Goal: Task Accomplishment & Management: Manage account settings

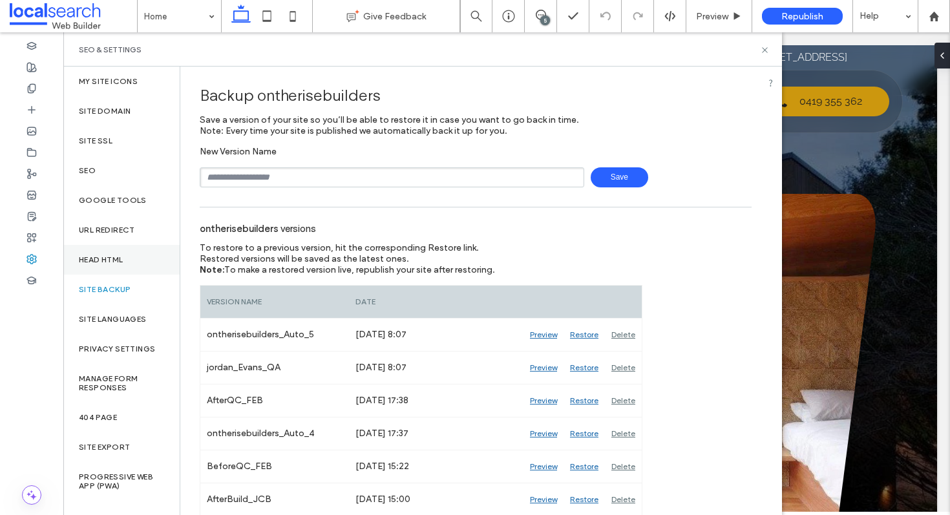
click at [98, 262] on label "Head HTML" at bounding box center [101, 259] width 45 height 9
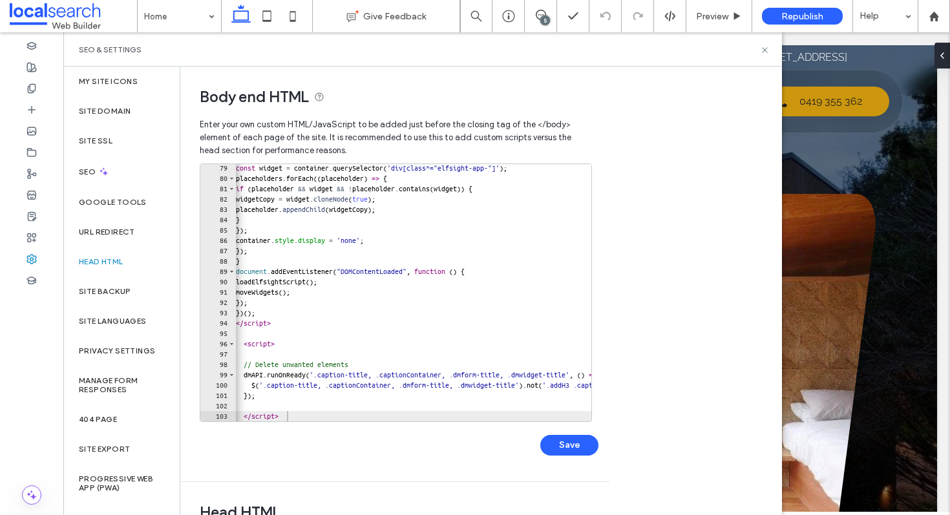
scroll to position [370, 0]
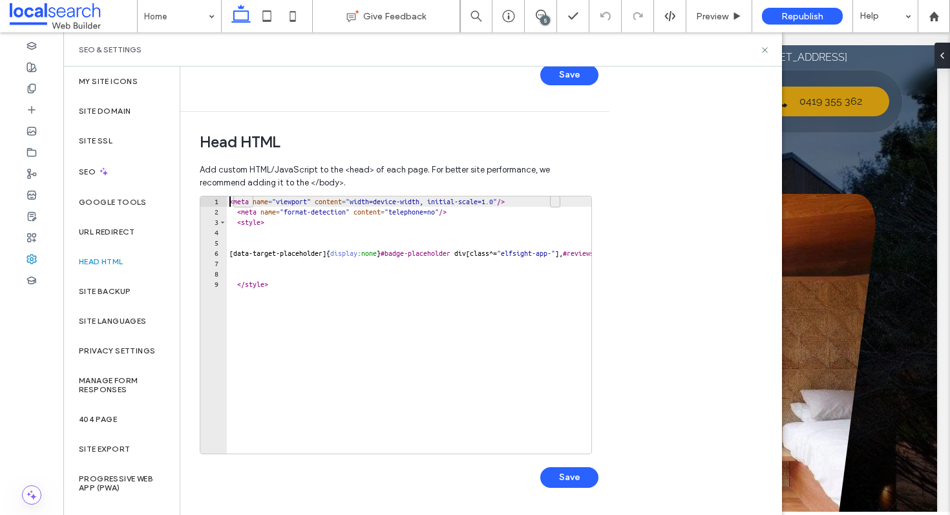
click at [229, 206] on div "< meta name = "viewport" content = "width=device-width, initial-scale=1.0" /> <…" at bounding box center [585, 335] width 717 height 278
type textarea "**********"
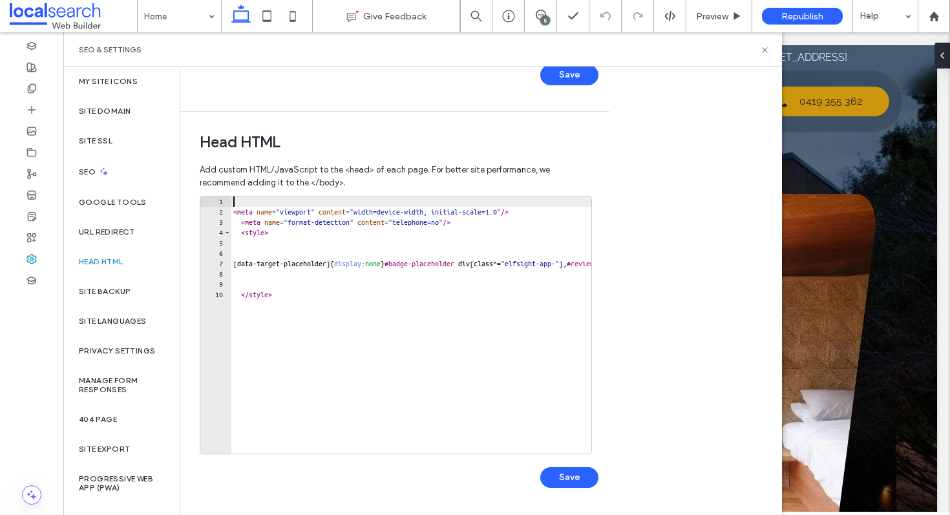
paste textarea "**********"
type textarea "**********"
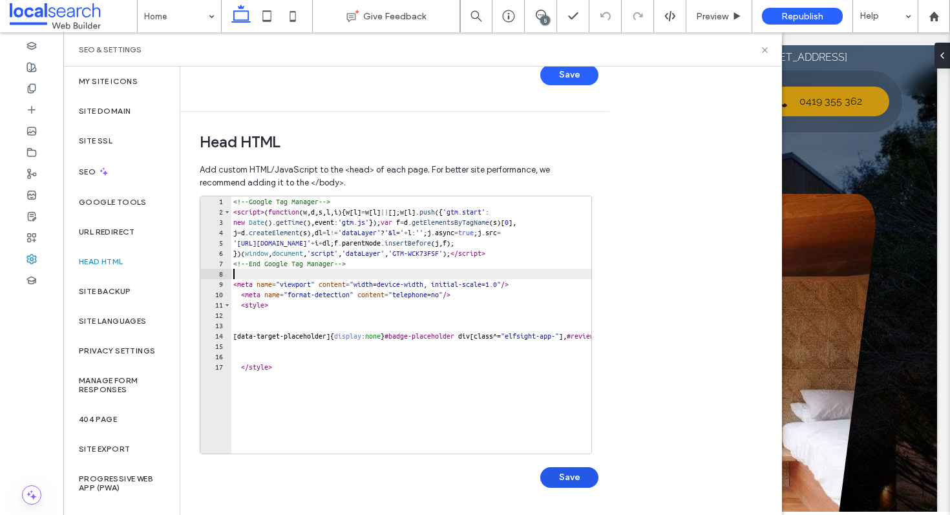
click at [569, 477] on button "Save" at bounding box center [569, 477] width 58 height 21
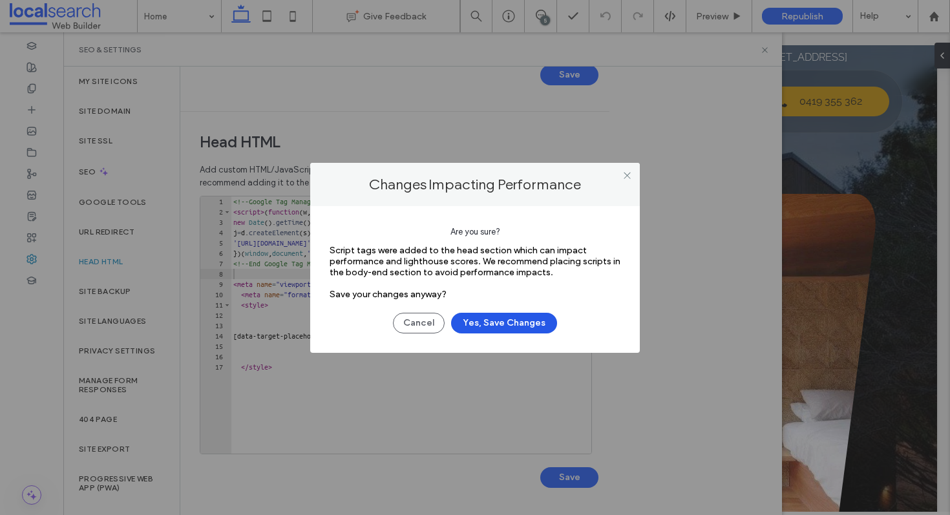
click at [512, 323] on button "Yes, Save Changes" at bounding box center [504, 323] width 106 height 21
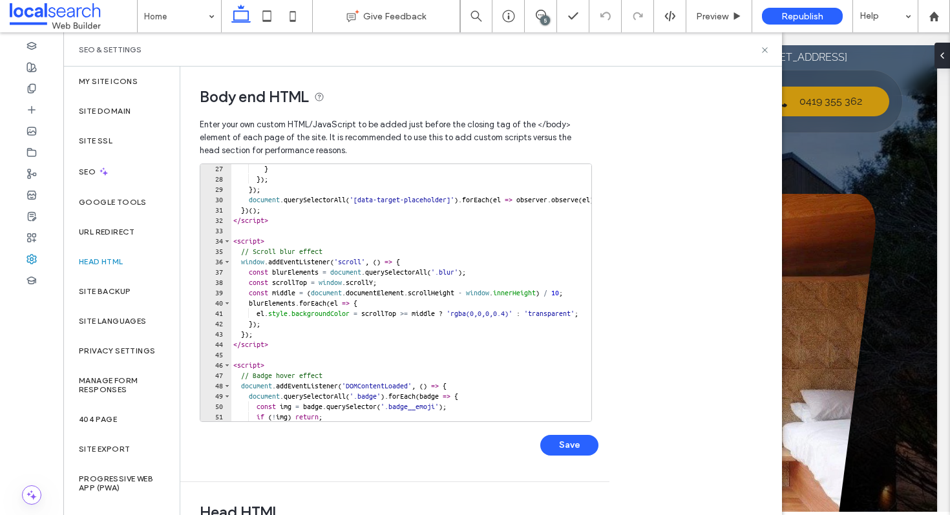
scroll to position [0, 0]
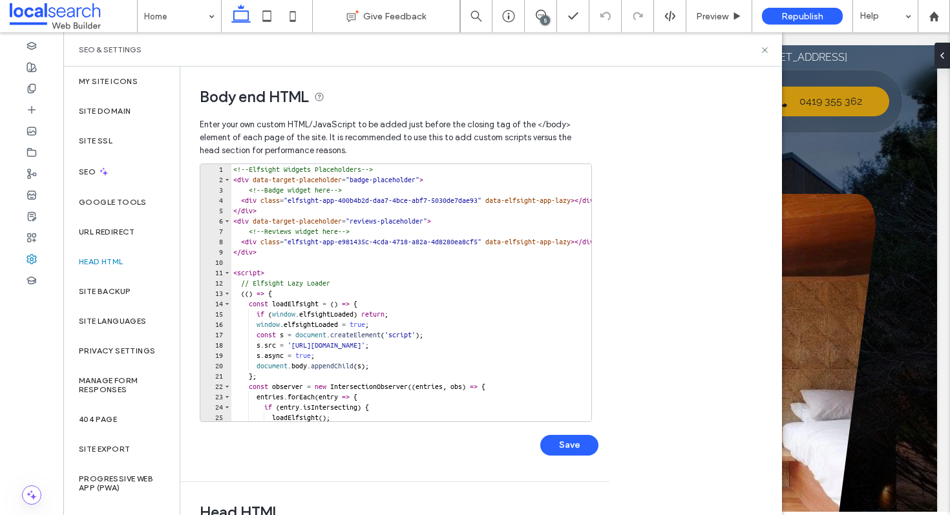
click at [232, 169] on div "<!-- Elfsight Widgets Placeholders --> < div data-target-placeholder = "badge-p…" at bounding box center [608, 303] width 754 height 278
type textarea "**********"
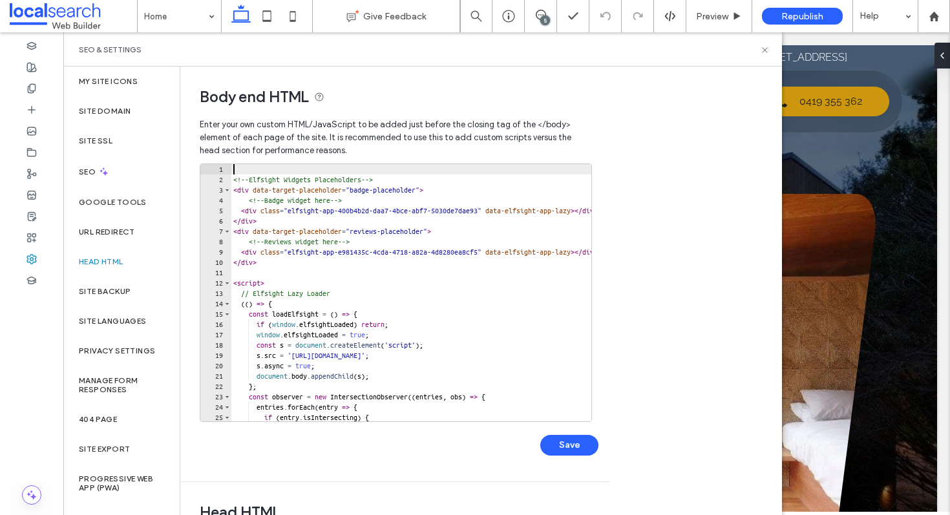
paste textarea "**********"
type textarea "**********"
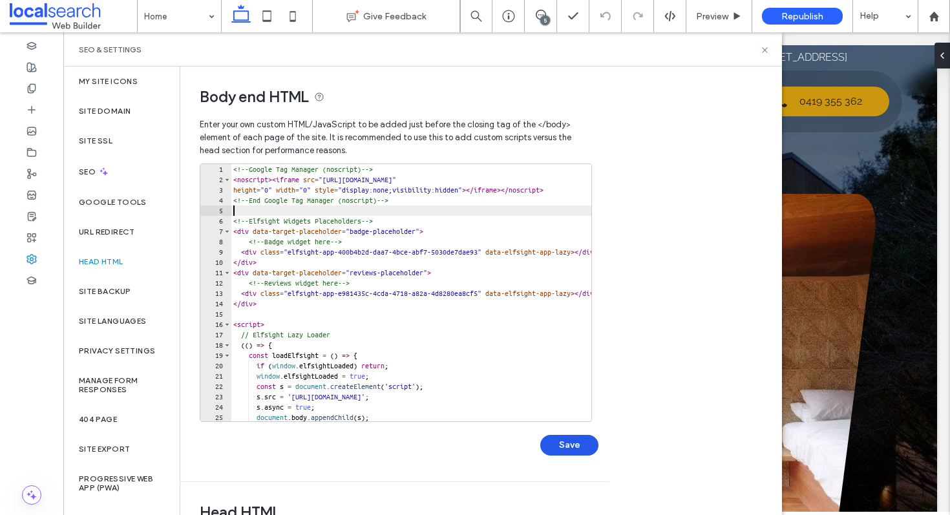
click at [557, 447] on button "Save" at bounding box center [569, 445] width 58 height 21
click at [768, 50] on icon at bounding box center [765, 50] width 10 height 10
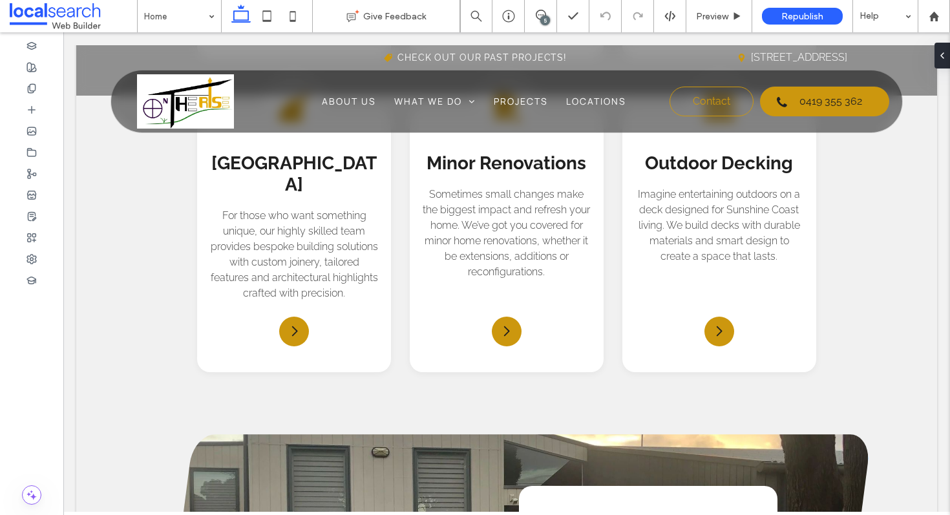
scroll to position [1557, 0]
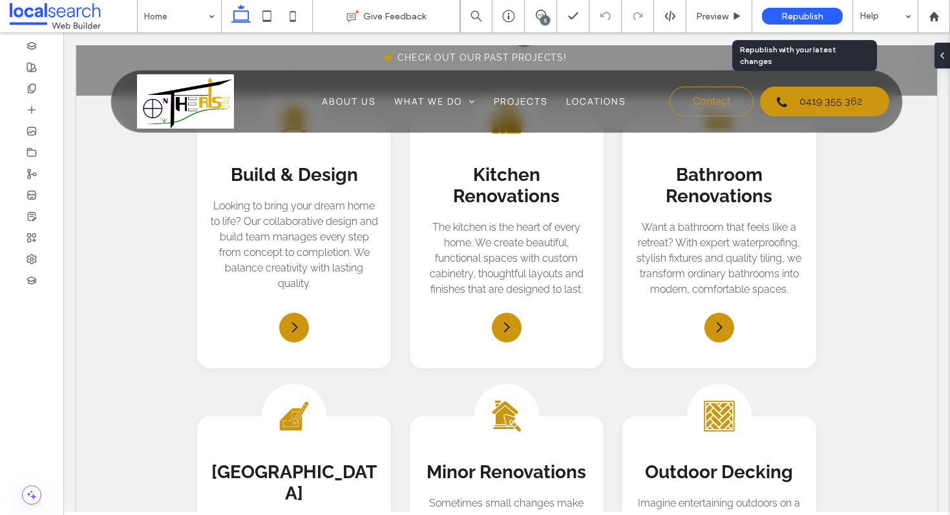
click at [803, 11] on span "Republish" at bounding box center [802, 16] width 42 height 11
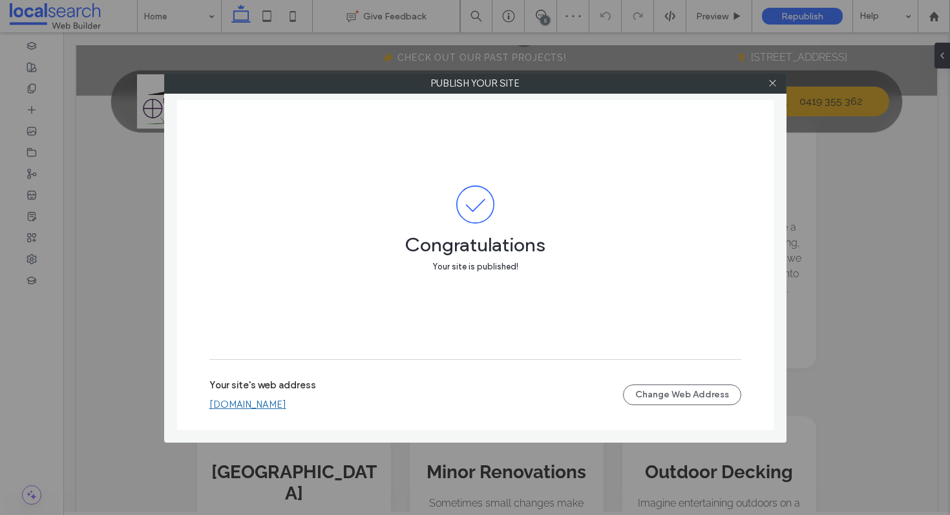
click at [286, 402] on link "ontherisebuilders.webbuilder.localsearch.com.au" at bounding box center [247, 405] width 77 height 12
click at [773, 79] on icon at bounding box center [773, 83] width 10 height 10
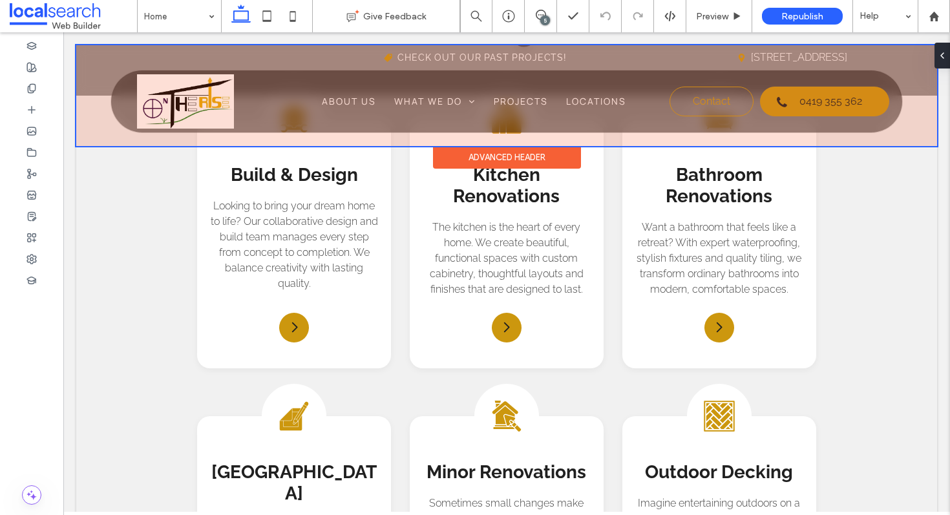
click at [391, 54] on div at bounding box center [506, 95] width 861 height 101
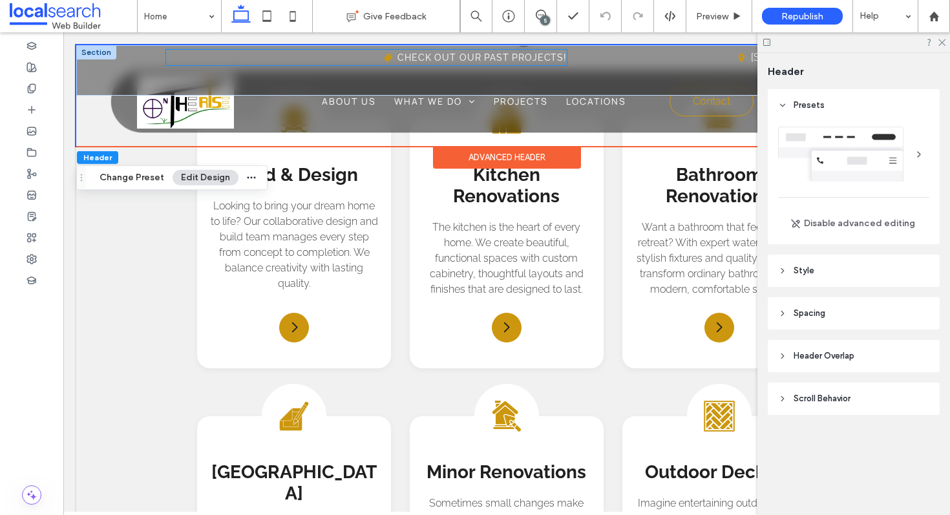
click at [392, 54] on icon at bounding box center [388, 58] width 8 height 8
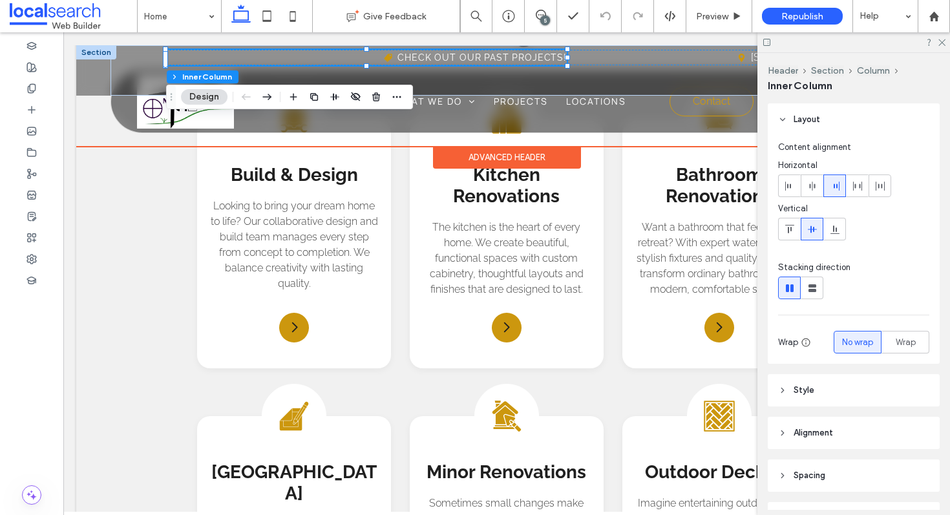
click at [392, 57] on icon at bounding box center [388, 58] width 8 height 8
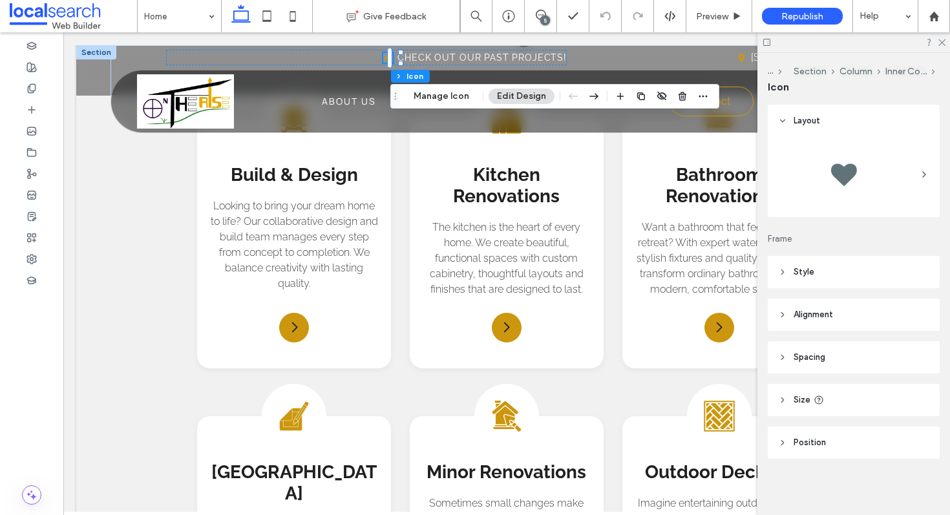
click at [879, 174] on div at bounding box center [853, 174] width 151 height 65
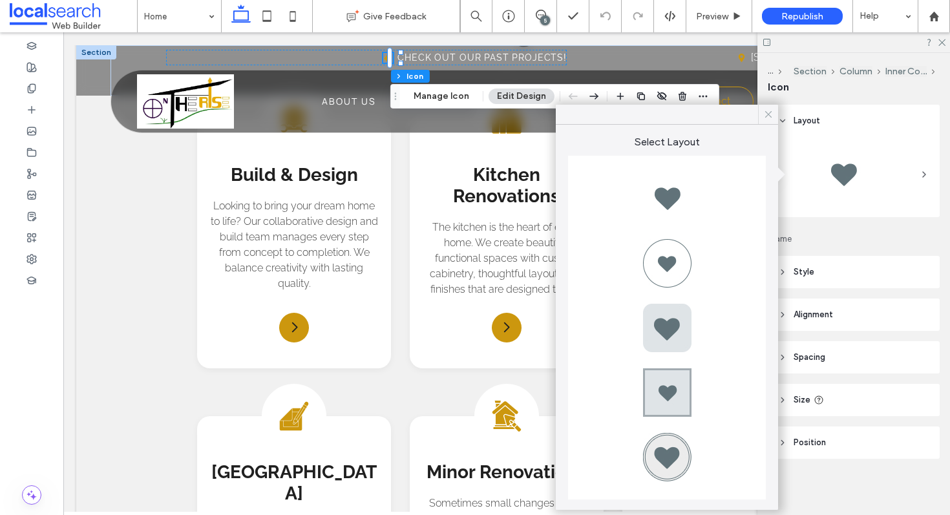
click at [763, 112] on icon at bounding box center [769, 115] width 12 height 12
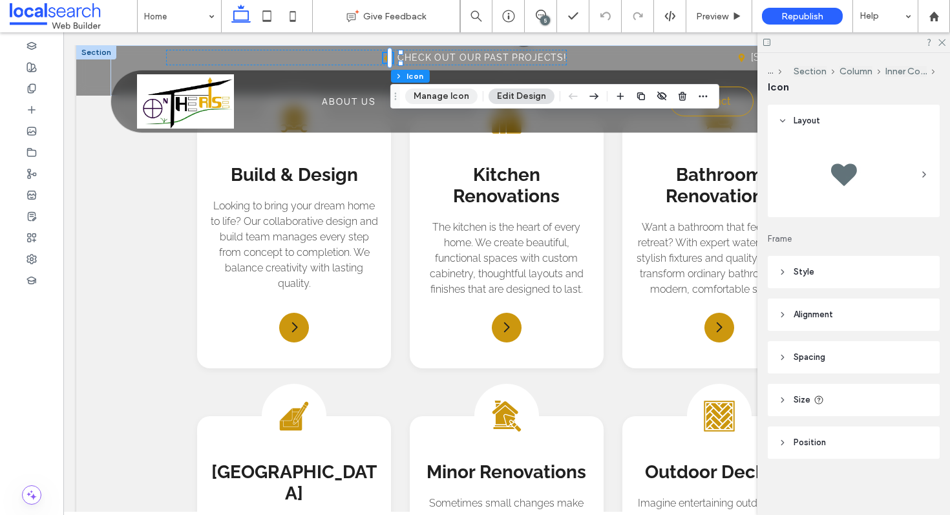
click at [450, 91] on button "Manage Icon" at bounding box center [441, 97] width 72 height 16
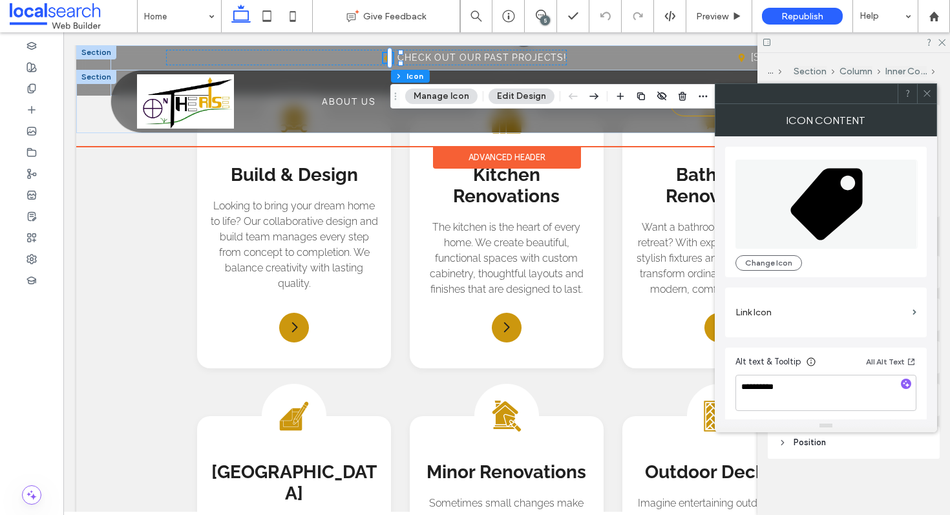
click at [874, 247] on icon "Offer Icon" at bounding box center [826, 204] width 182 height 89
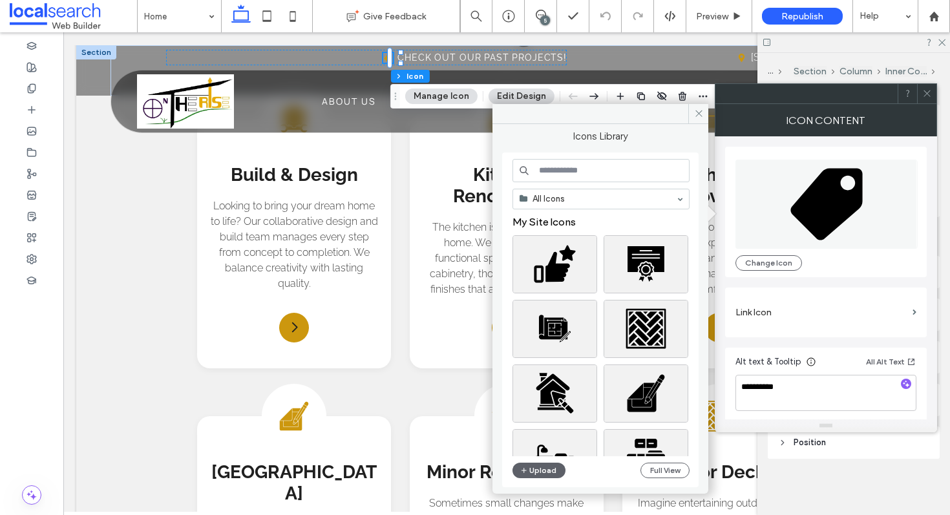
click at [602, 156] on div "All Icons My Site Icons Upload Full View" at bounding box center [600, 320] width 196 height 335
click at [597, 168] on input at bounding box center [600, 170] width 177 height 23
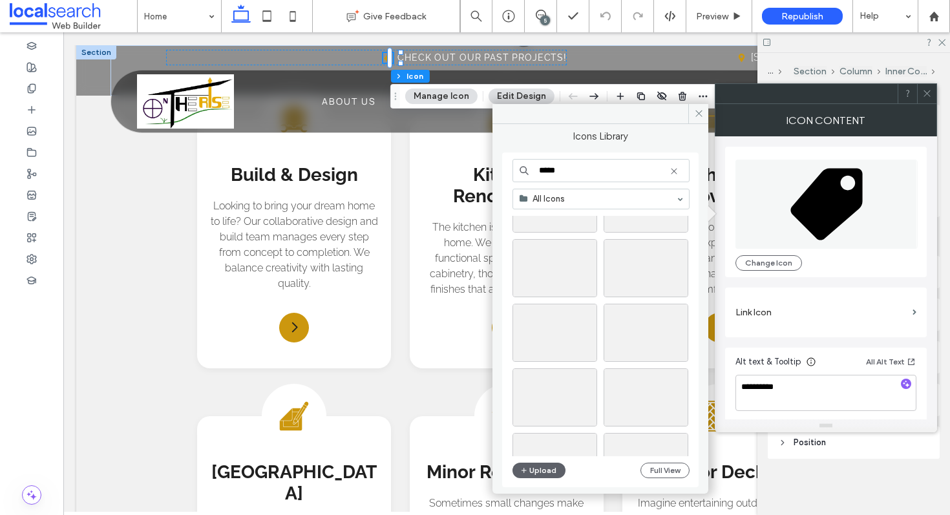
scroll to position [158, 0]
type input "*****"
click at [560, 319] on div at bounding box center [554, 321] width 83 height 16
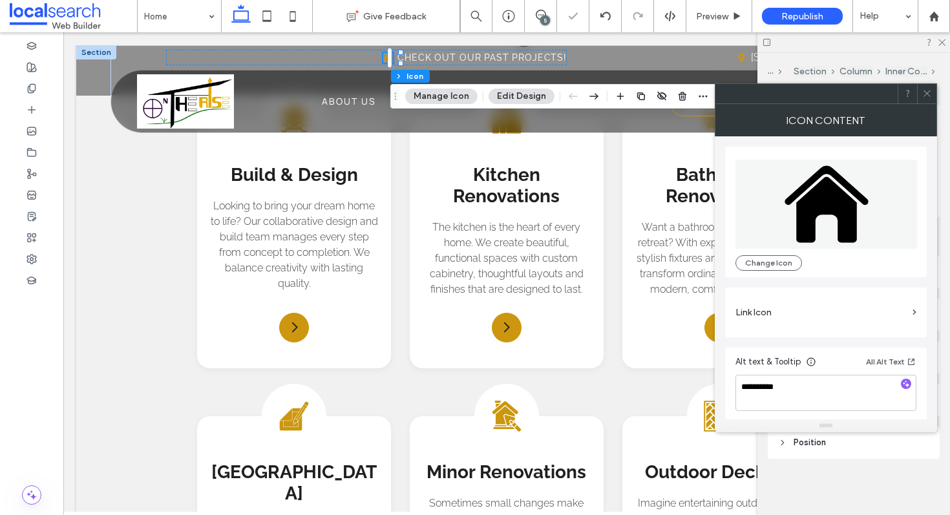
click at [929, 96] on icon at bounding box center [927, 94] width 10 height 10
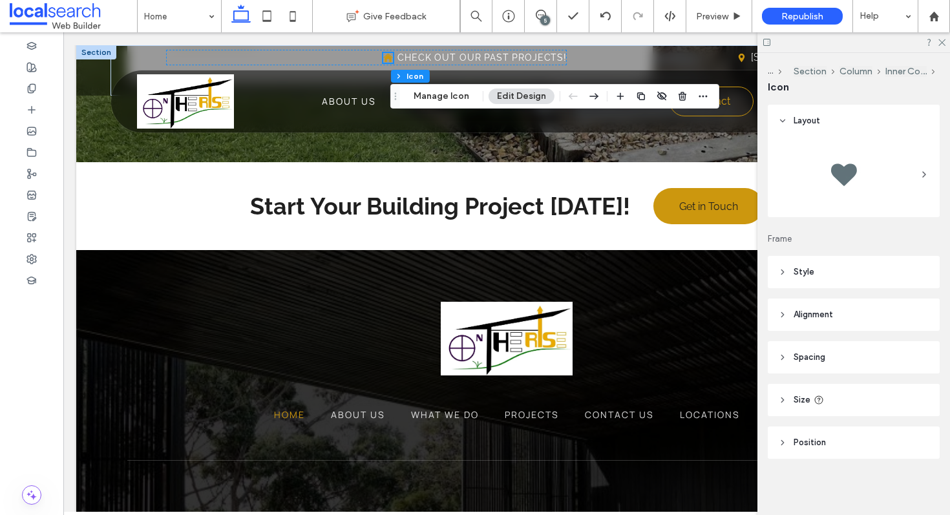
scroll to position [3190, 0]
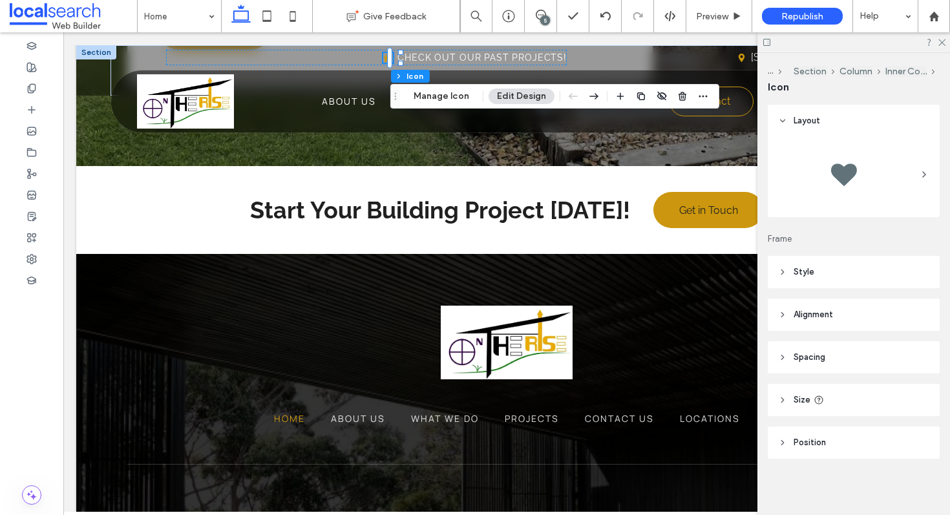
click at [939, 47] on div at bounding box center [853, 42] width 193 height 20
click at [940, 43] on icon at bounding box center [941, 41] width 8 height 8
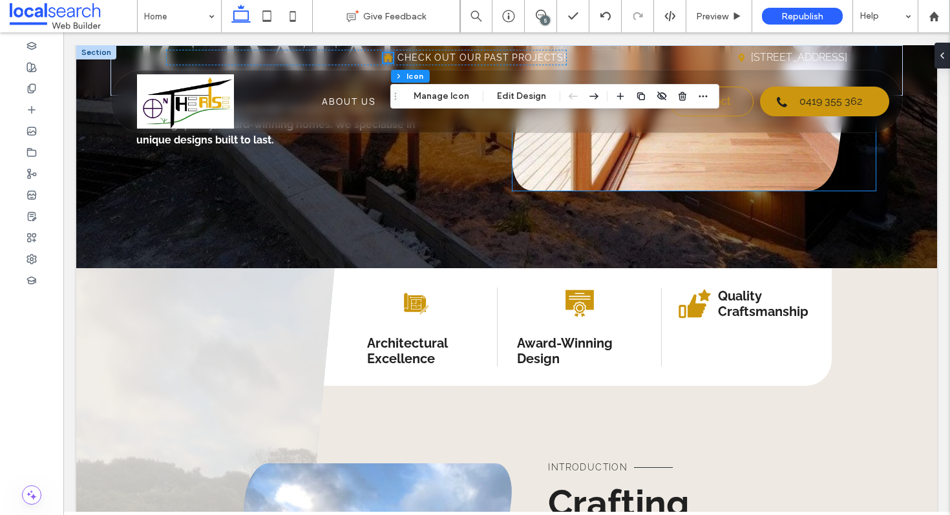
scroll to position [258, 0]
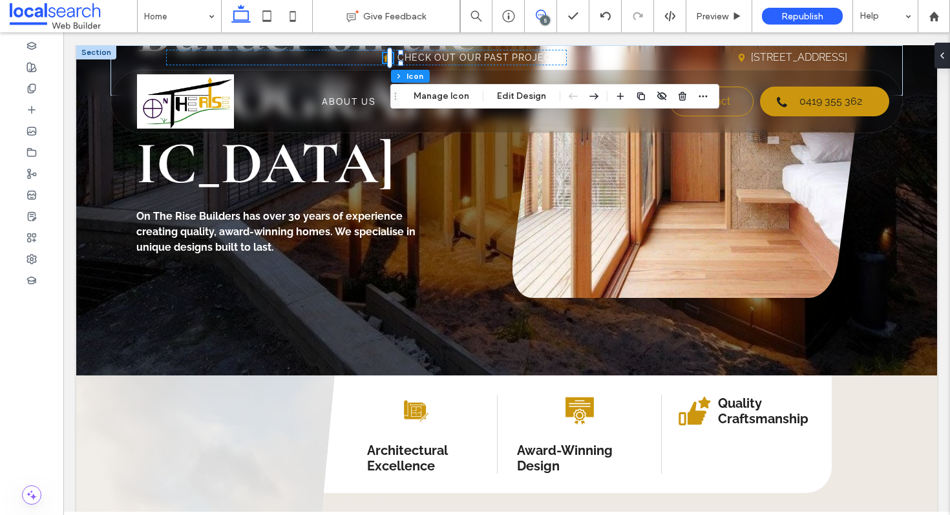
click at [532, 12] on span at bounding box center [541, 15] width 32 height 10
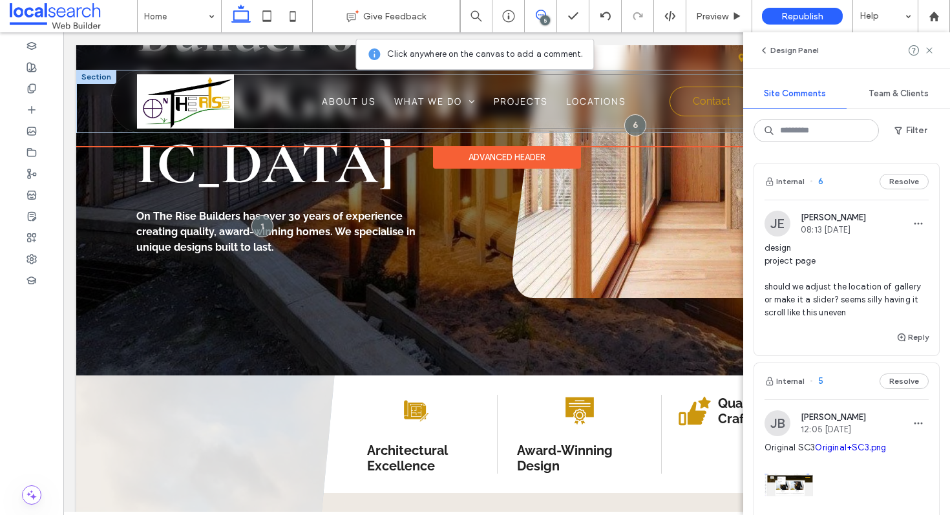
click at [651, 105] on div "Home About Us What We Do Build & Design Kitchen Renovations Bathroom Renovation…" at bounding box center [513, 101] width 752 height 54
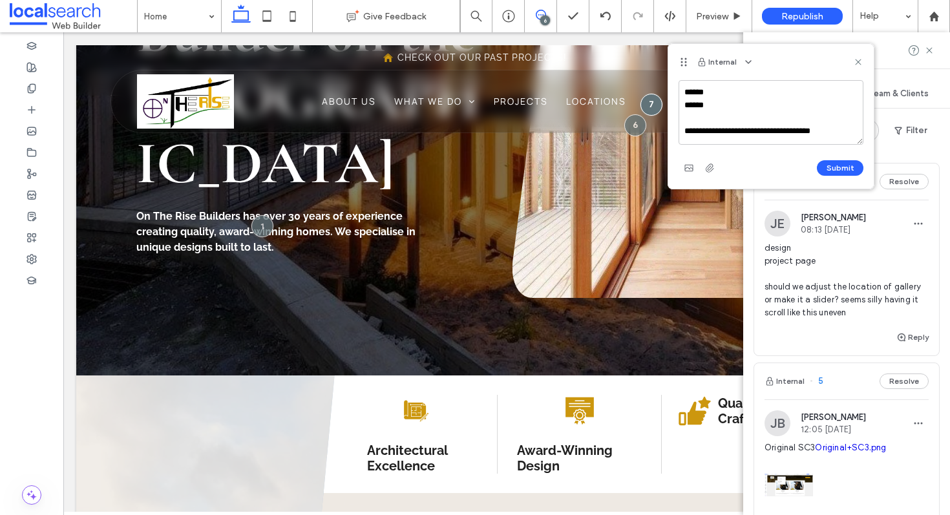
type textarea "**********"
click at [829, 156] on div "**********" at bounding box center [771, 129] width 185 height 98
click at [826, 175] on div "Submit" at bounding box center [771, 168] width 185 height 21
click at [828, 171] on button "Submit" at bounding box center [840, 168] width 47 height 16
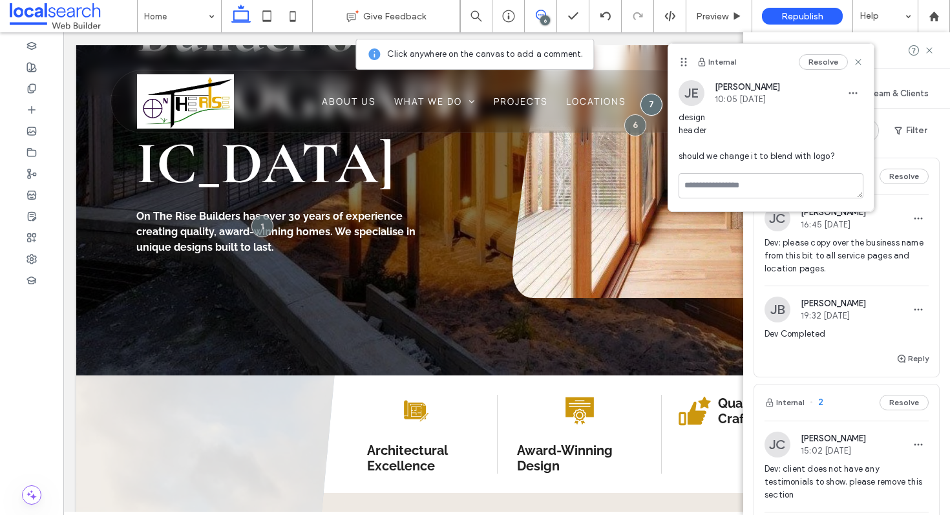
scroll to position [565, 0]
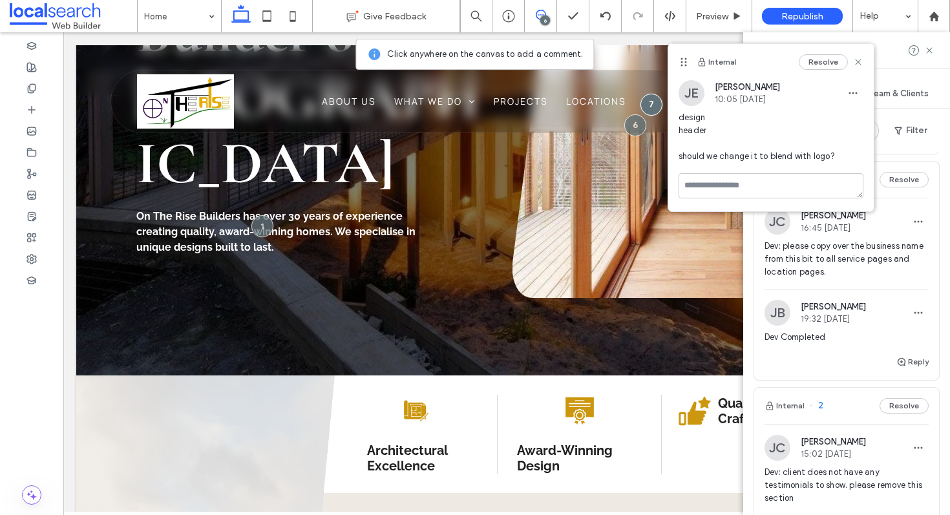
click at [856, 279] on span "Dev: please copy over the business name from this bit to all service pages and …" at bounding box center [846, 259] width 164 height 39
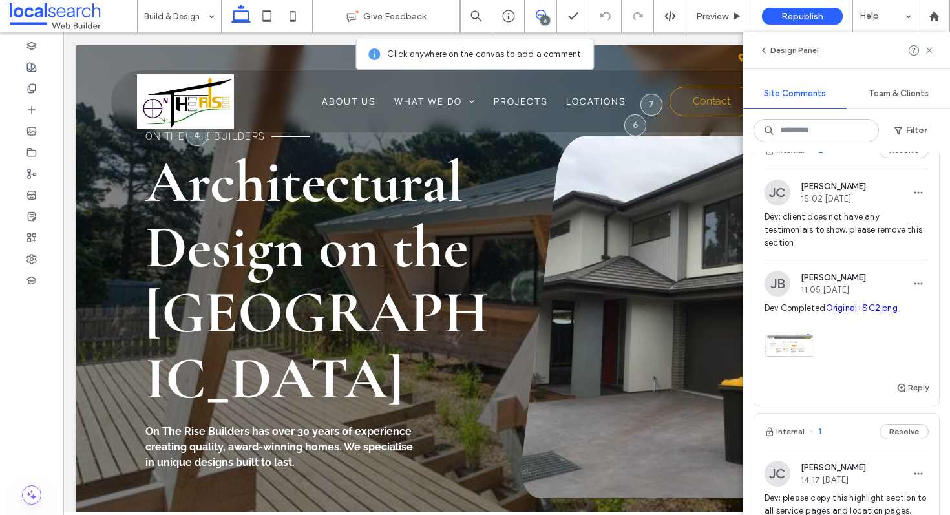
scroll to position [1168, 0]
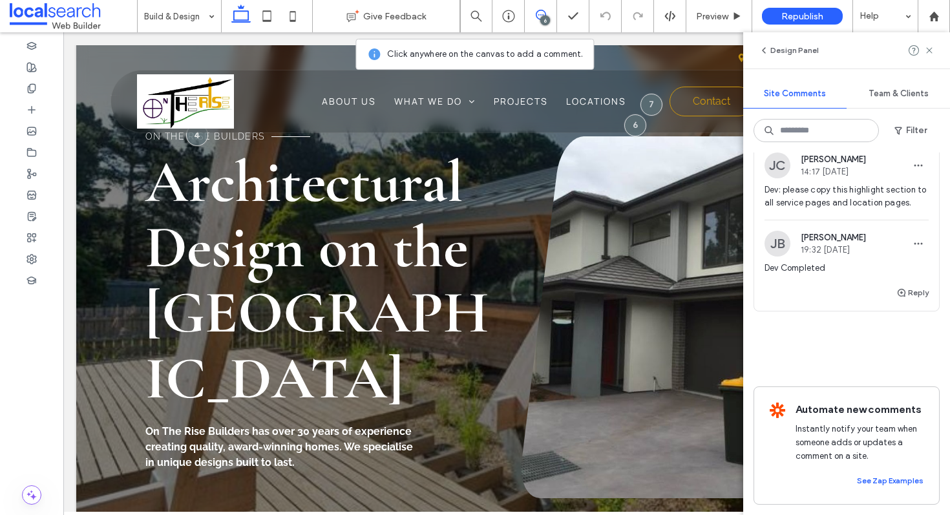
click at [916, 304] on div "Reply" at bounding box center [846, 298] width 185 height 26
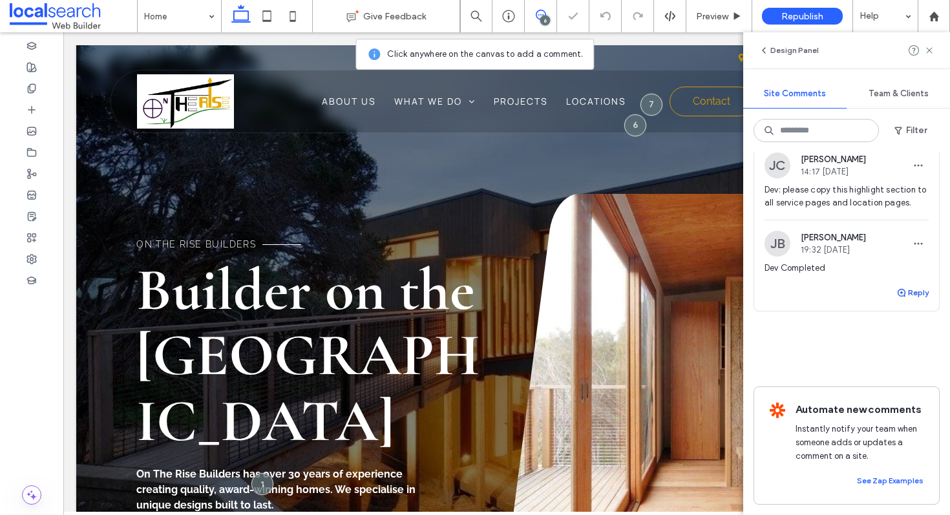
scroll to position [175, 0]
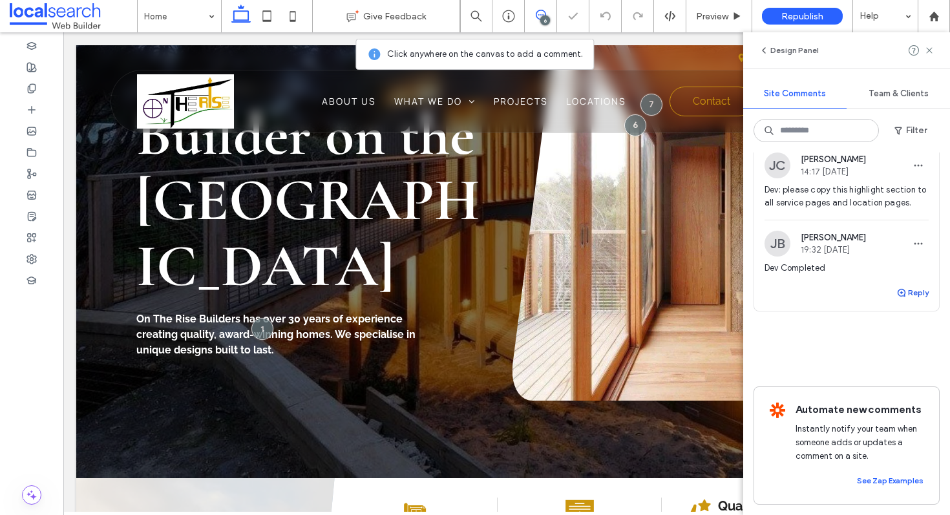
click at [911, 295] on button "Reply" at bounding box center [912, 293] width 32 height 16
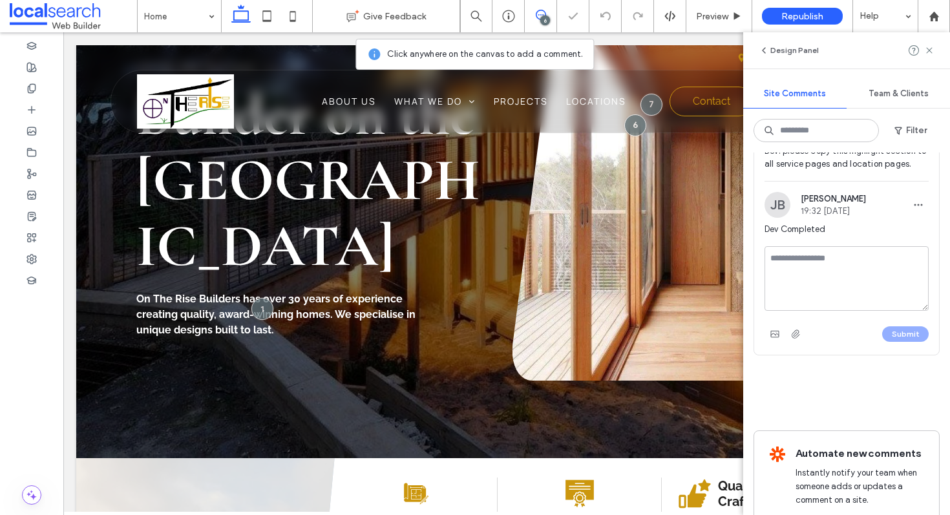
scroll to position [185, 0]
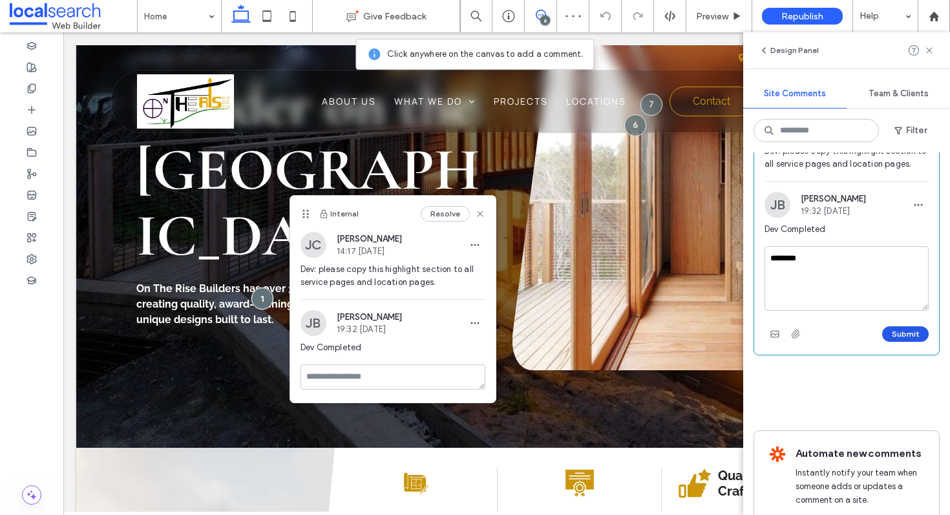
type textarea "********"
click at [917, 342] on button "Submit" at bounding box center [905, 334] width 47 height 16
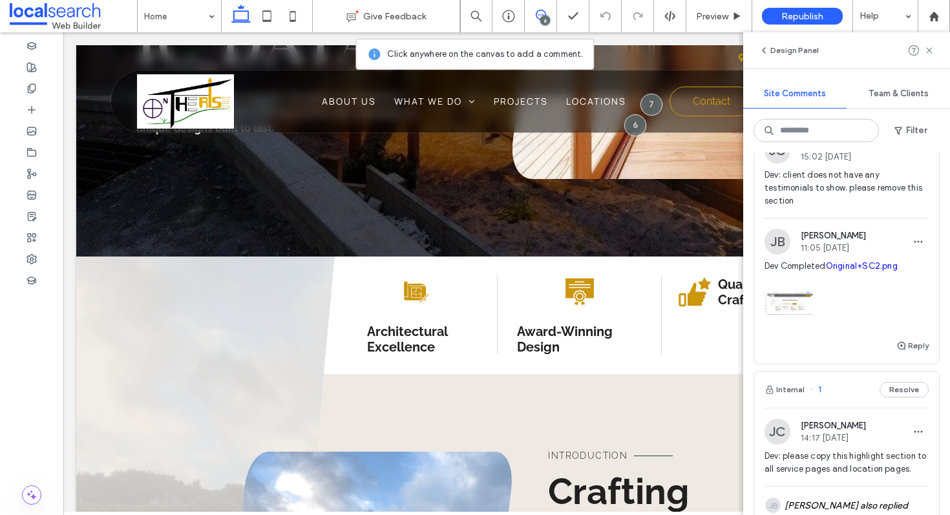
scroll to position [858, 0]
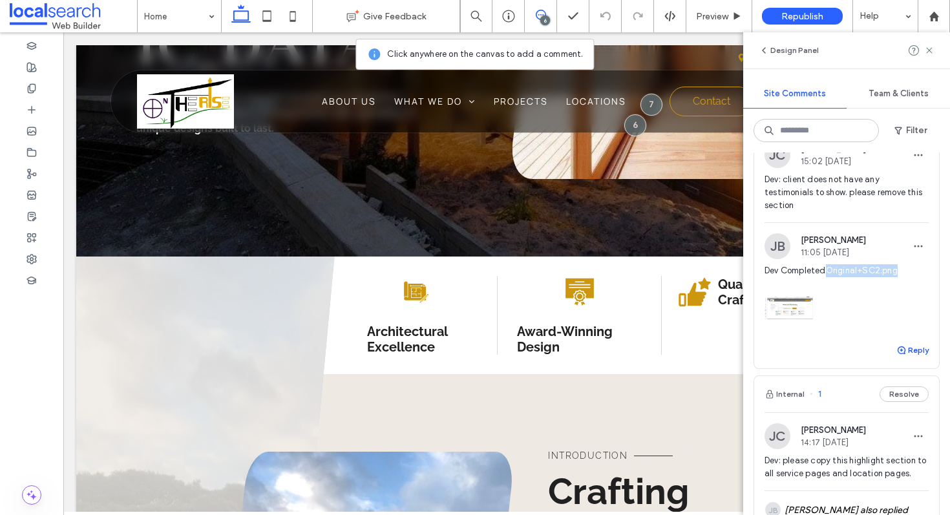
click at [921, 358] on button "Reply" at bounding box center [912, 350] width 32 height 16
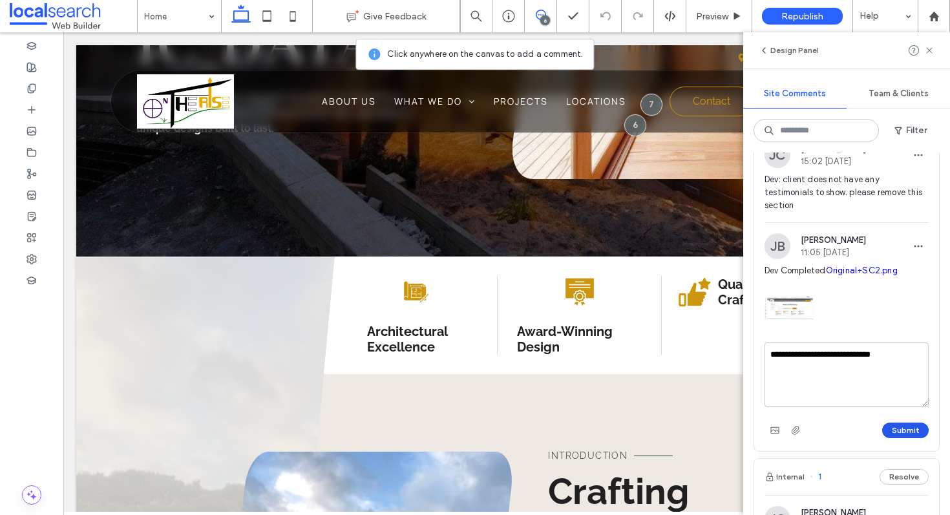
type textarea "**********"
click at [905, 438] on button "Submit" at bounding box center [905, 431] width 47 height 16
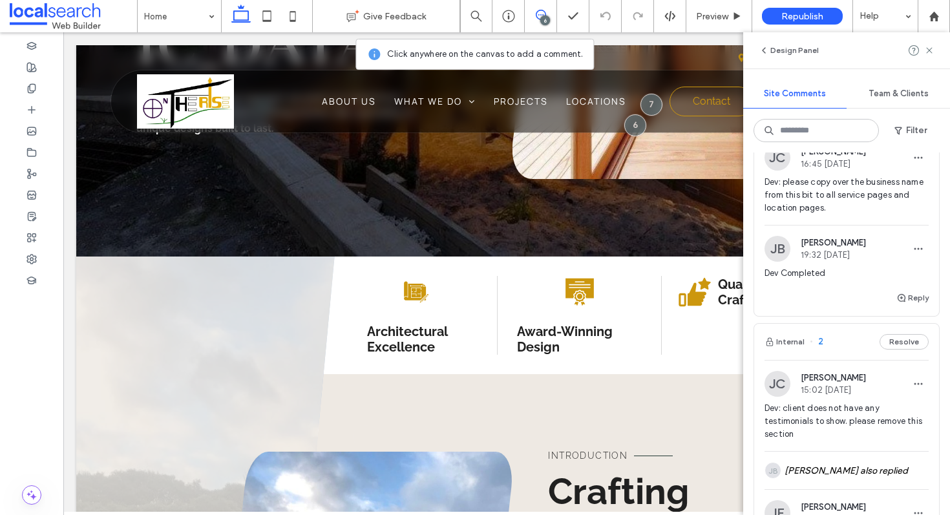
scroll to position [628, 0]
click at [900, 303] on use "button" at bounding box center [902, 299] width 8 height 8
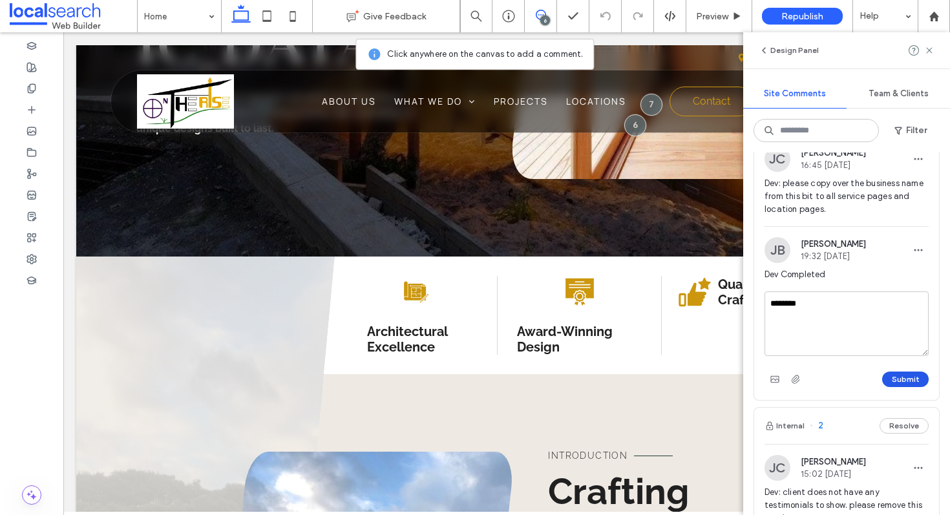
type textarea "********"
click at [907, 387] on button "Submit" at bounding box center [905, 380] width 47 height 16
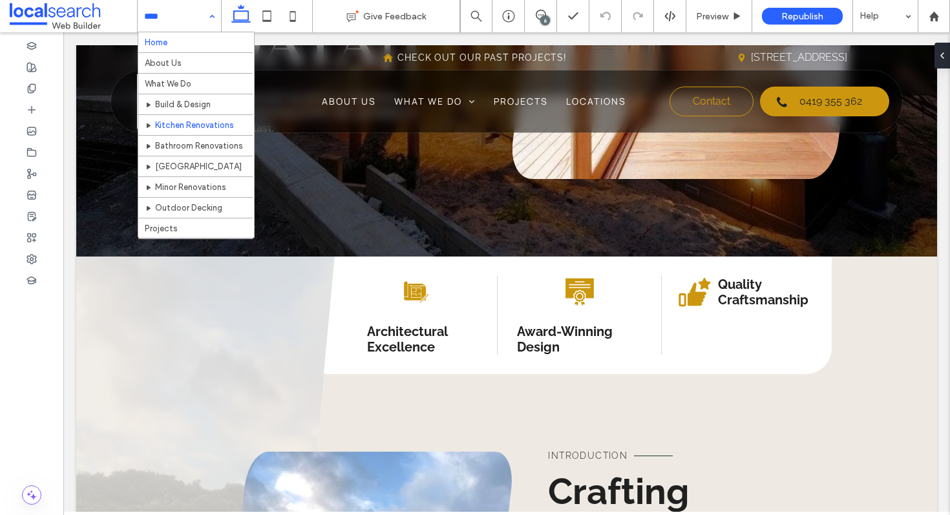
scroll to position [187, 0]
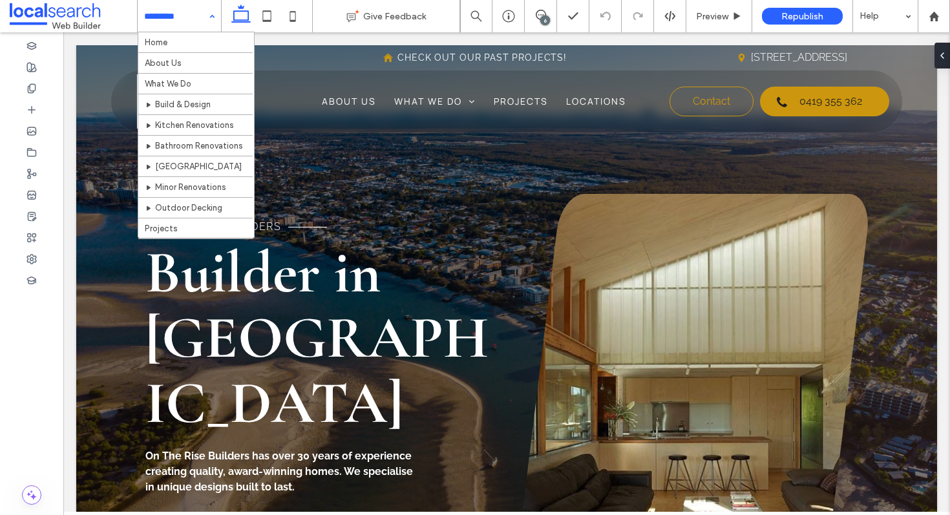
click at [195, 15] on input at bounding box center [176, 16] width 64 height 32
click at [187, 26] on input at bounding box center [176, 16] width 64 height 32
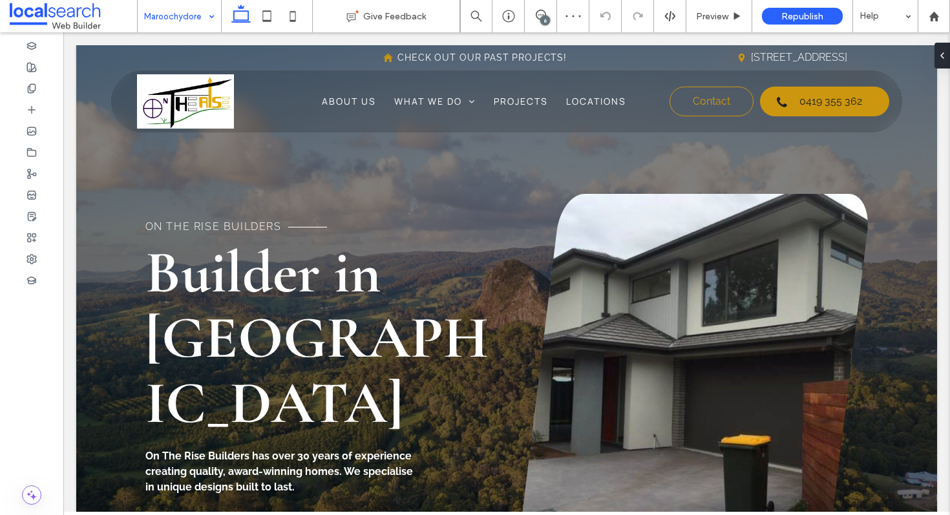
click at [197, 25] on input at bounding box center [176, 16] width 64 height 32
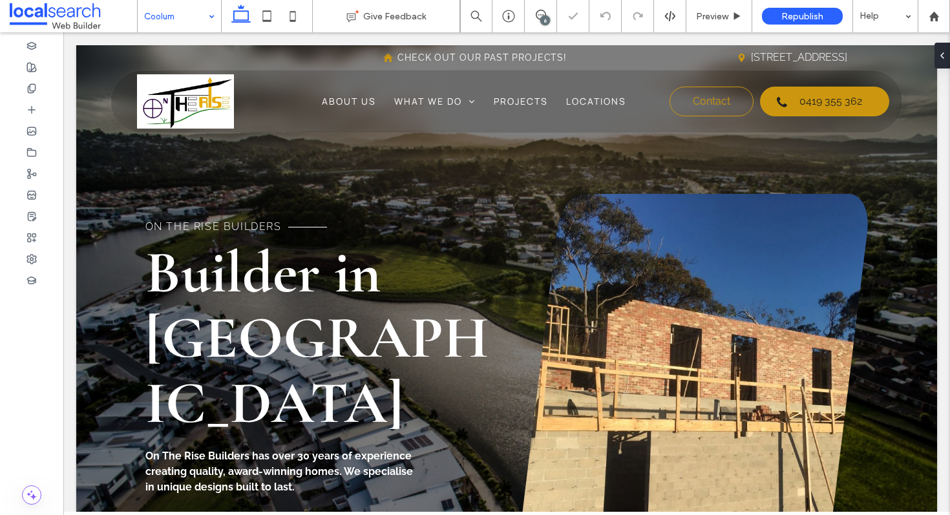
click at [170, 14] on input at bounding box center [176, 16] width 64 height 32
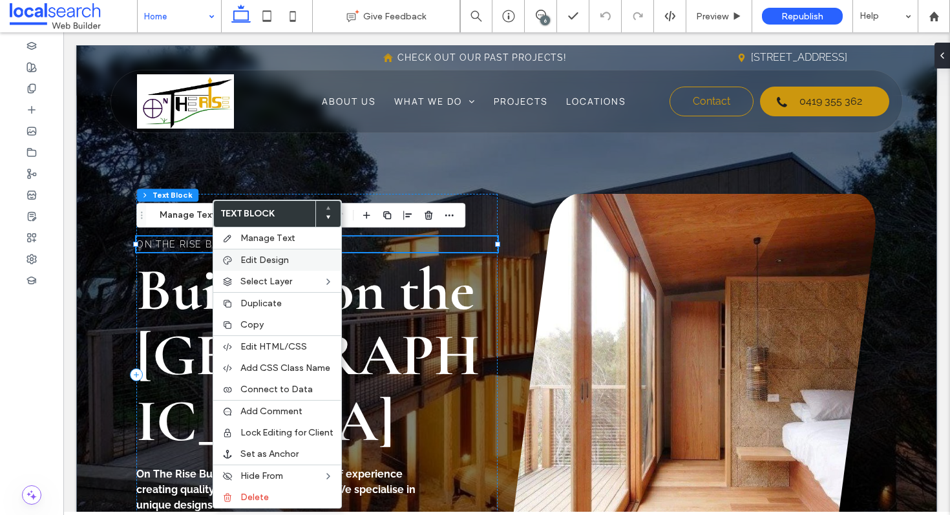
click at [286, 258] on span "Edit Design" at bounding box center [264, 260] width 48 height 11
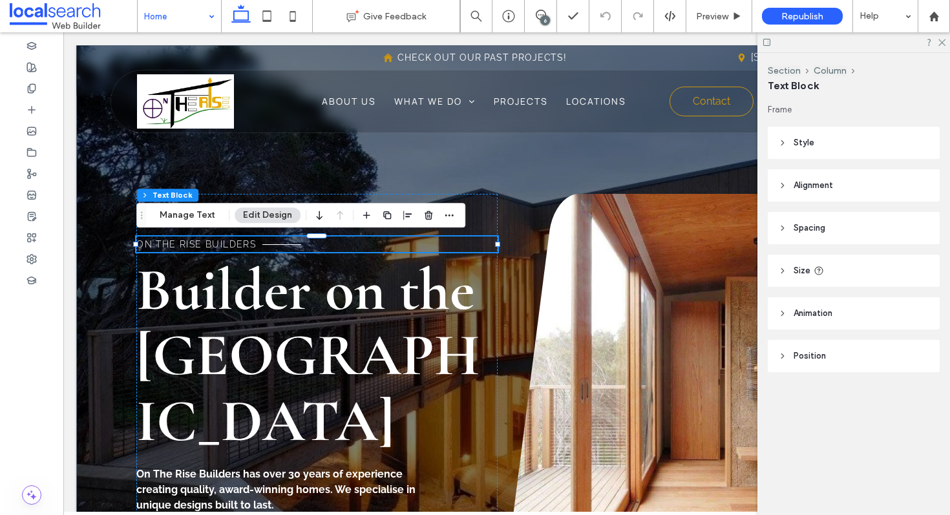
click at [880, 313] on header "Animation" at bounding box center [854, 313] width 172 height 32
click at [829, 368] on div "None" at bounding box center [849, 361] width 130 height 13
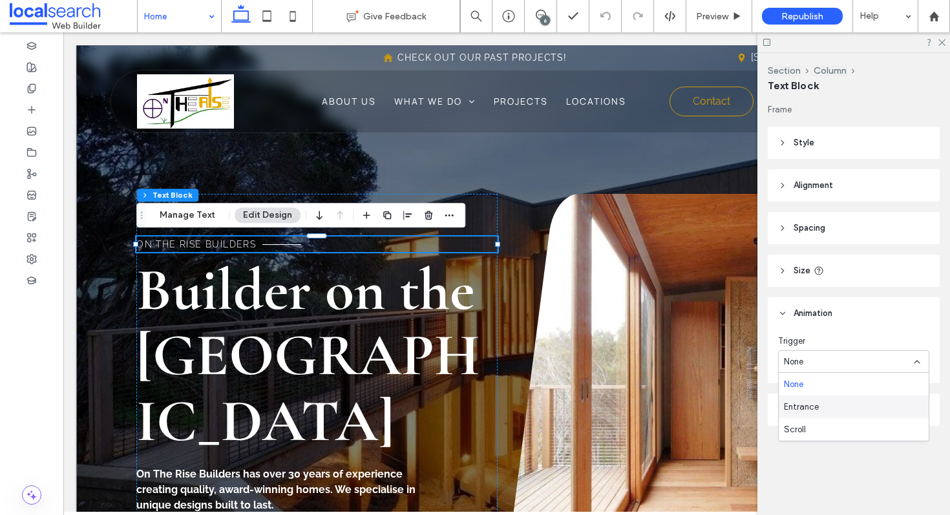
click at [819, 414] on div "Entrance" at bounding box center [854, 406] width 150 height 23
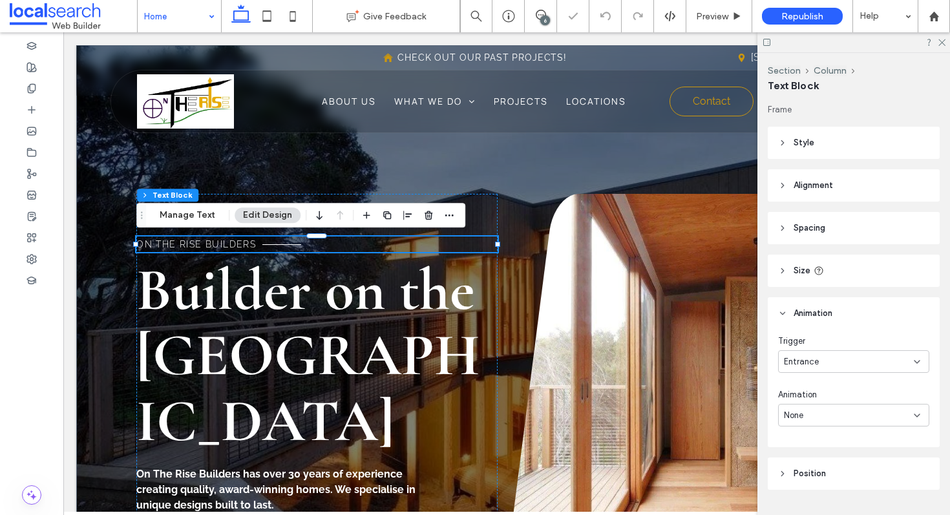
click at [821, 406] on div "None" at bounding box center [853, 415] width 151 height 23
click at [828, 300] on div "Fade In" at bounding box center [854, 302] width 150 height 23
click at [816, 469] on div "In place" at bounding box center [849, 469] width 130 height 13
click at [840, 421] on div "From bottom" at bounding box center [854, 423] width 150 height 23
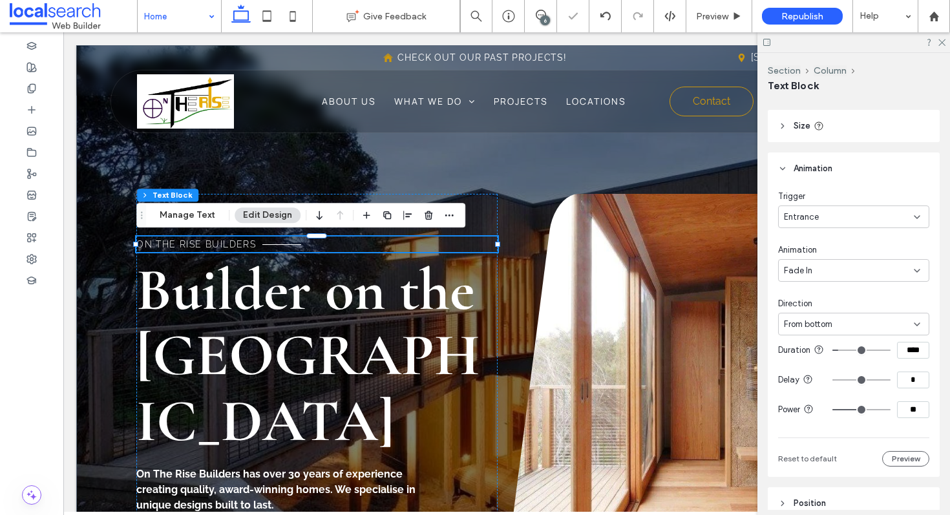
scroll to position [186, 0]
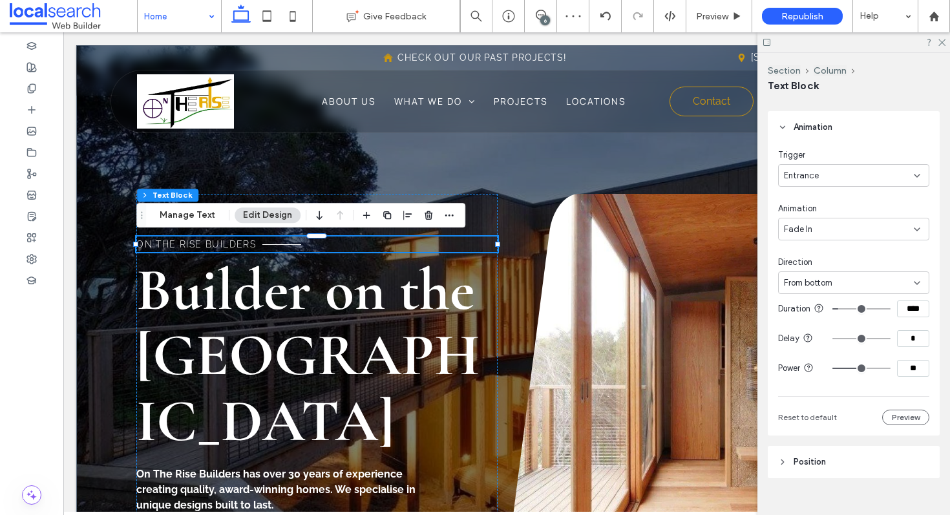
drag, startPoint x: 918, startPoint y: 350, endPoint x: 896, endPoint y: 350, distance: 22.6
click at [896, 347] on div "*" at bounding box center [880, 338] width 97 height 17
type input "***"
click at [937, 38] on icon at bounding box center [941, 41] width 8 height 8
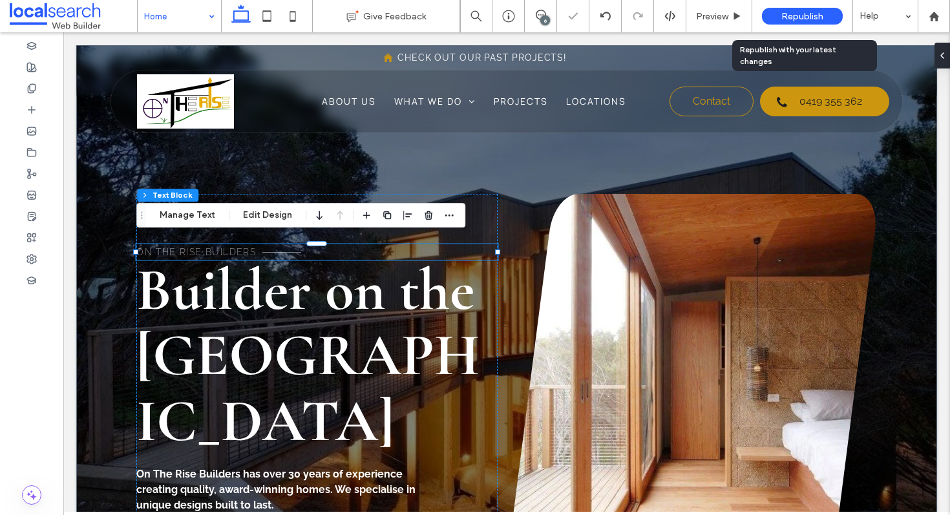
click at [796, 15] on span "Republish" at bounding box center [802, 16] width 42 height 11
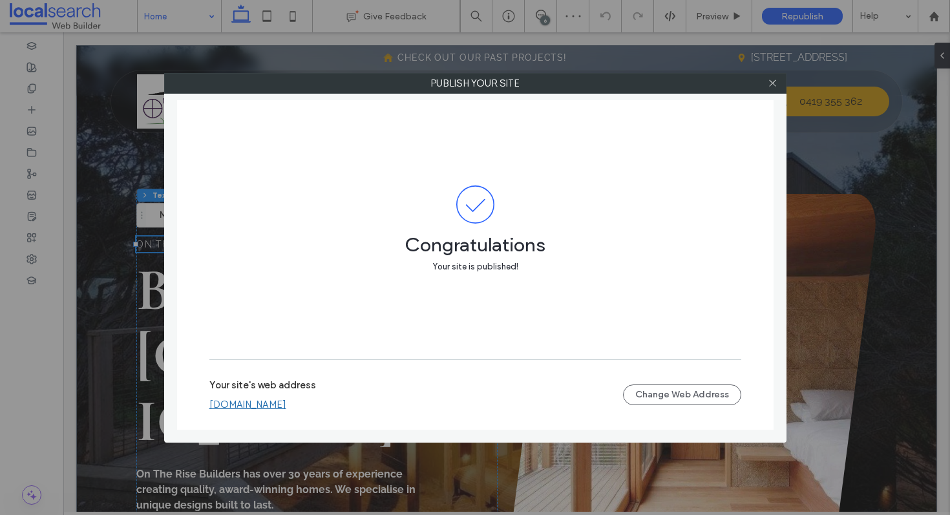
click at [286, 407] on link "ontherisebuilders.webbuilder.localsearch.com.au" at bounding box center [247, 405] width 77 height 12
click at [764, 82] on div at bounding box center [772, 83] width 19 height 19
click at [770, 82] on icon at bounding box center [773, 83] width 10 height 10
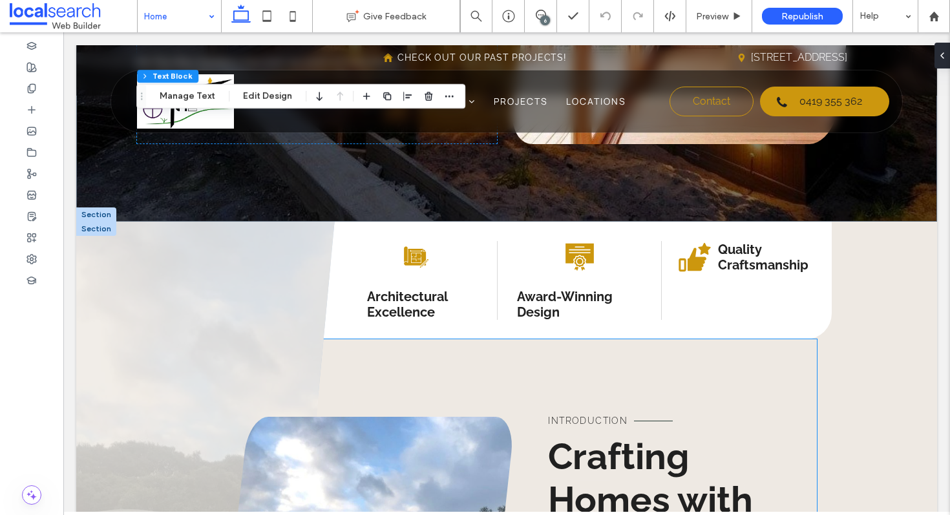
scroll to position [410, 0]
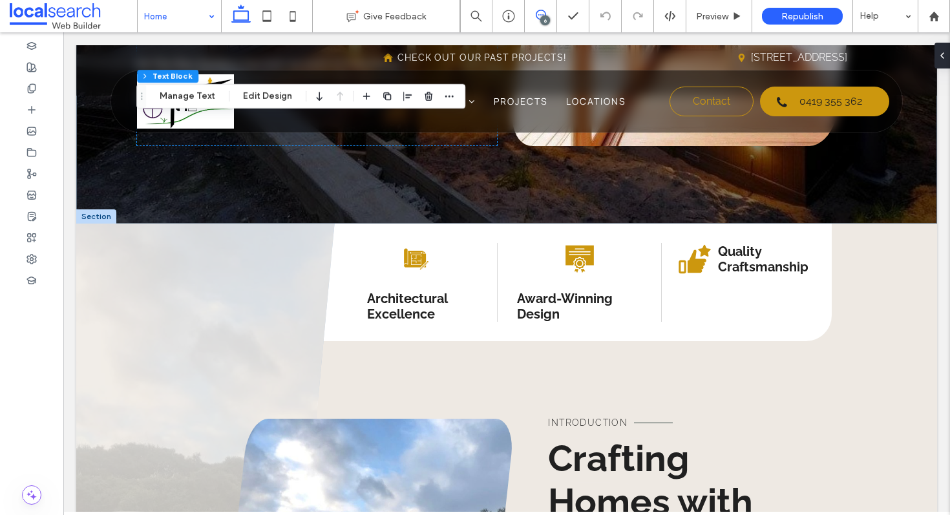
click at [549, 19] on span at bounding box center [541, 15] width 32 height 10
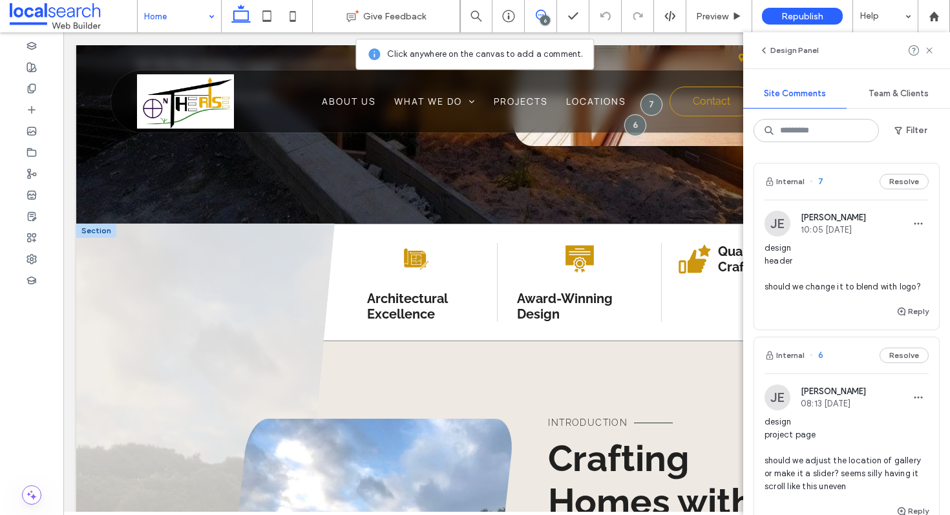
click at [726, 319] on div "Architectural Icon Architectural Excellence Awards Winning Icon Award-Winning D…" at bounding box center [530, 283] width 602 height 118
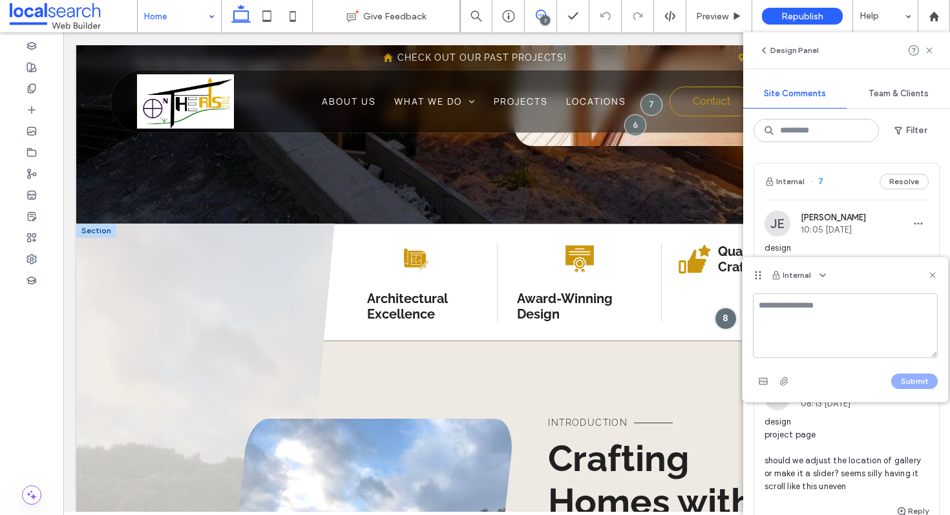
click at [620, 235] on div "Architectural Icon Architectural Excellence Awards Winning Icon Award-Winning D…" at bounding box center [530, 283] width 602 height 118
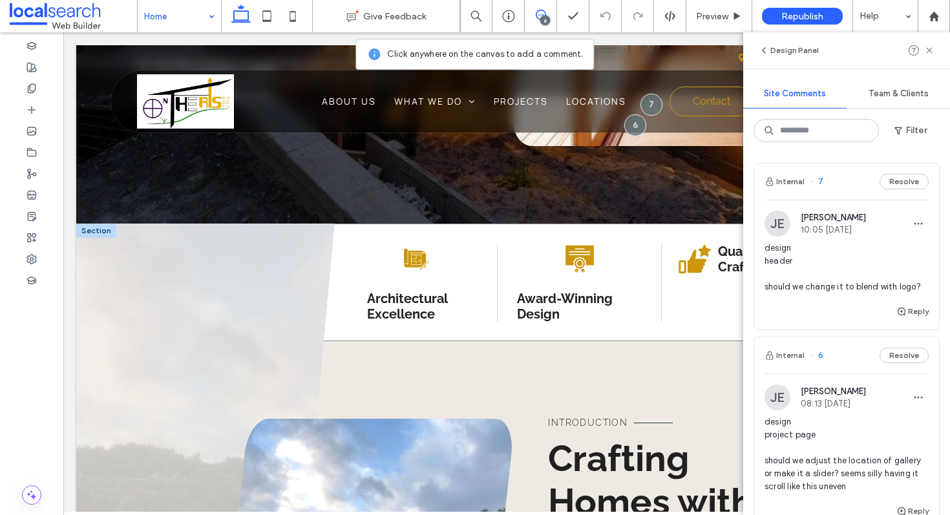
click at [620, 235] on div "Architectural Icon Architectural Excellence Awards Winning Icon Award-Winning D…" at bounding box center [530, 283] width 602 height 118
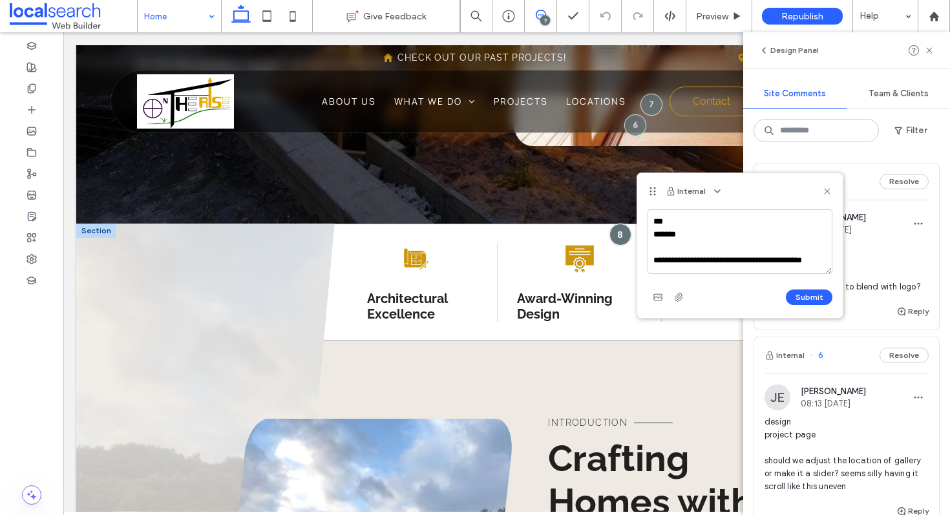
scroll to position [5, 0]
type textarea "**********"
click at [677, 300] on use "button" at bounding box center [679, 297] width 8 height 8
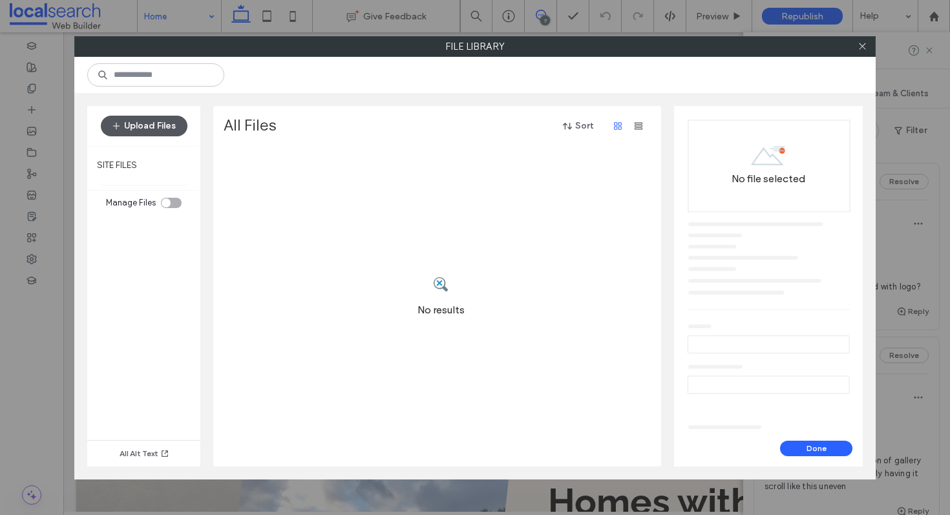
click at [170, 131] on button "Upload Files" at bounding box center [144, 126] width 87 height 21
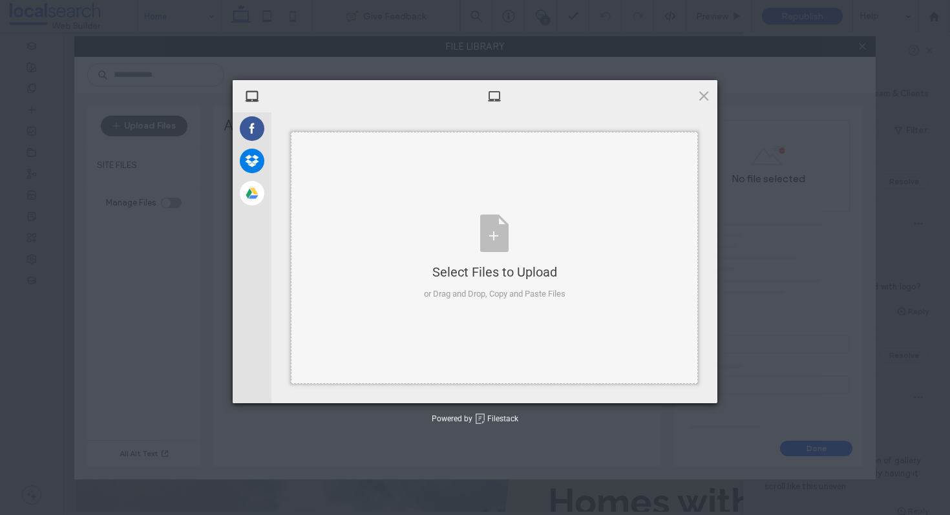
click at [390, 203] on div "Select Files to Upload or Drag and Drop, Copy and Paste Files" at bounding box center [494, 258] width 407 height 252
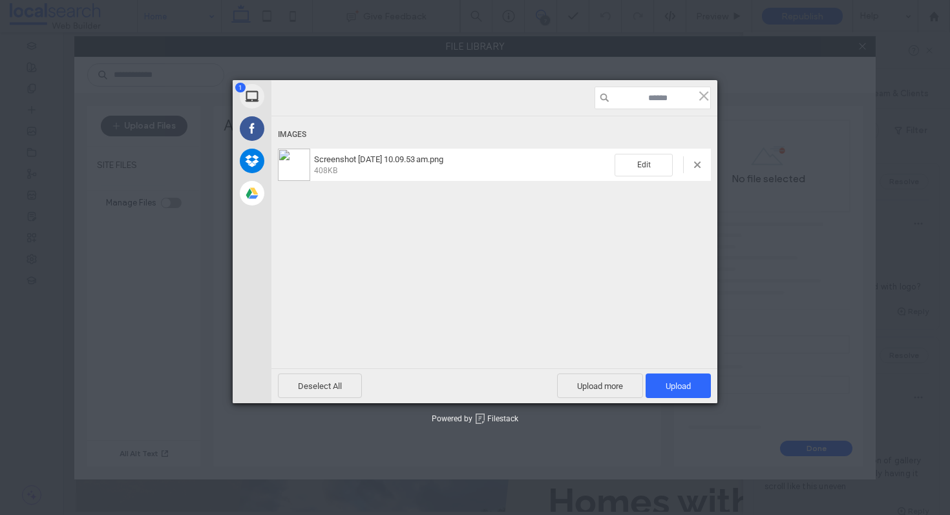
click at [681, 399] on div "Deselect All Upload more Upload 1" at bounding box center [494, 385] width 446 height 35
click at [686, 388] on span "Upload 1" at bounding box center [678, 386] width 25 height 10
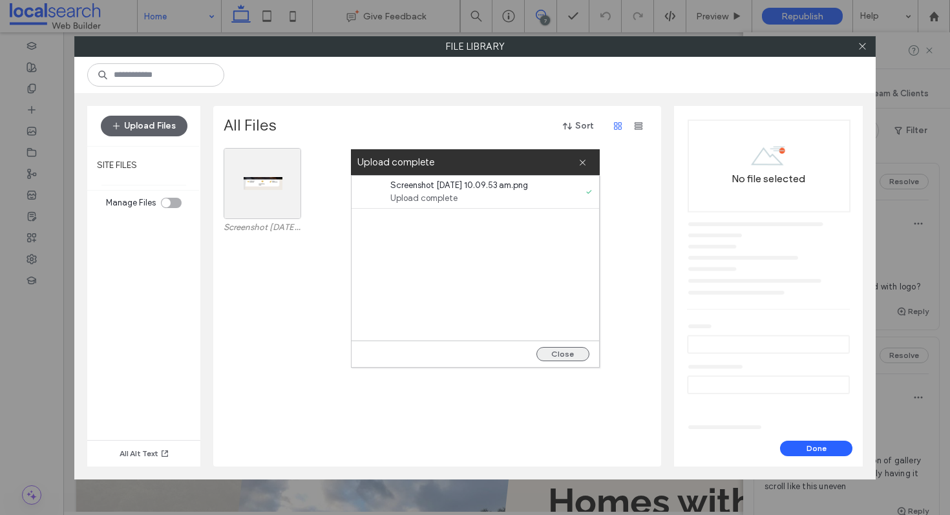
click at [537, 350] on button "Close" at bounding box center [562, 354] width 53 height 14
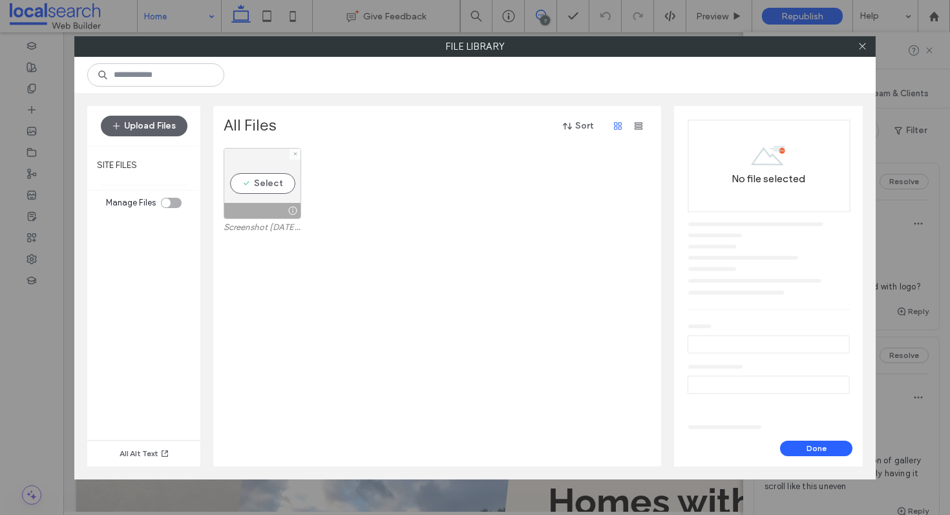
click at [235, 174] on div "Select" at bounding box center [263, 183] width 78 height 71
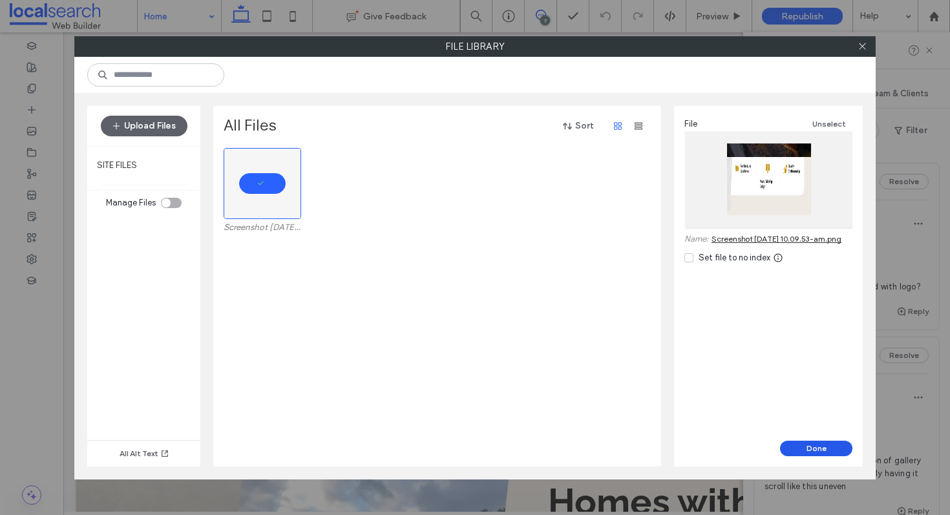
click at [812, 445] on button "Done" at bounding box center [816, 449] width 72 height 16
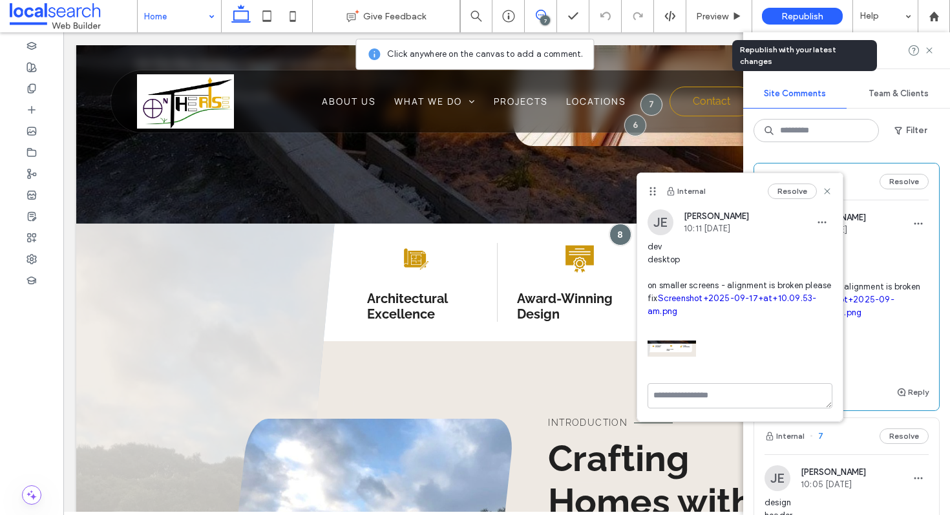
click at [778, 7] on div "Republish" at bounding box center [802, 16] width 81 height 32
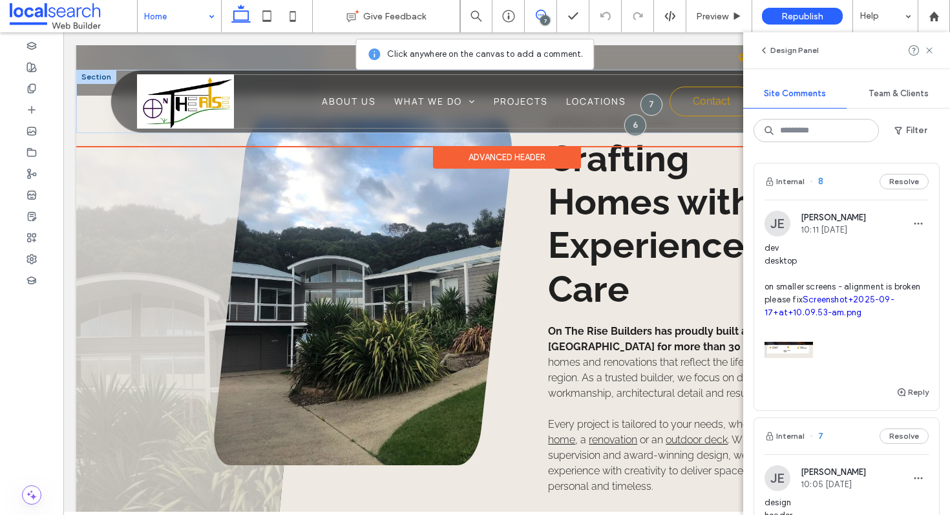
scroll to position [713, 0]
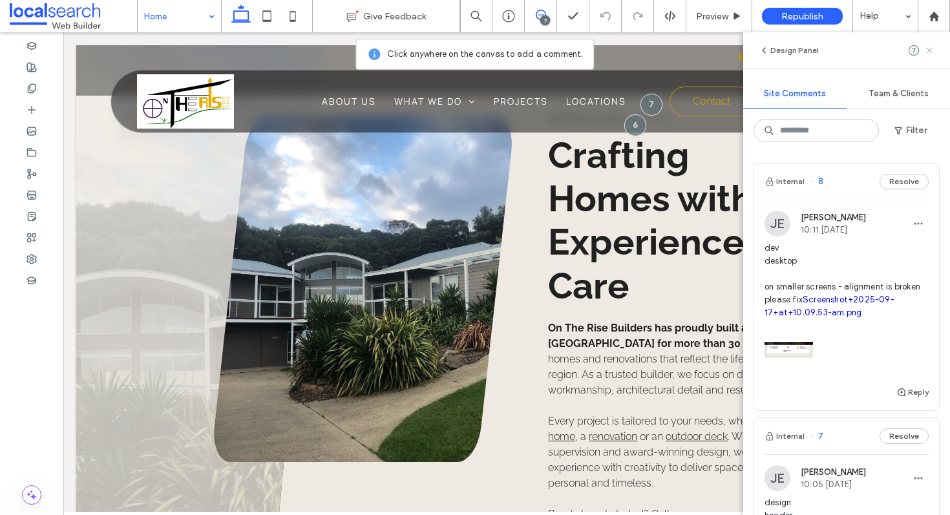
click at [931, 56] on span at bounding box center [929, 51] width 10 height 16
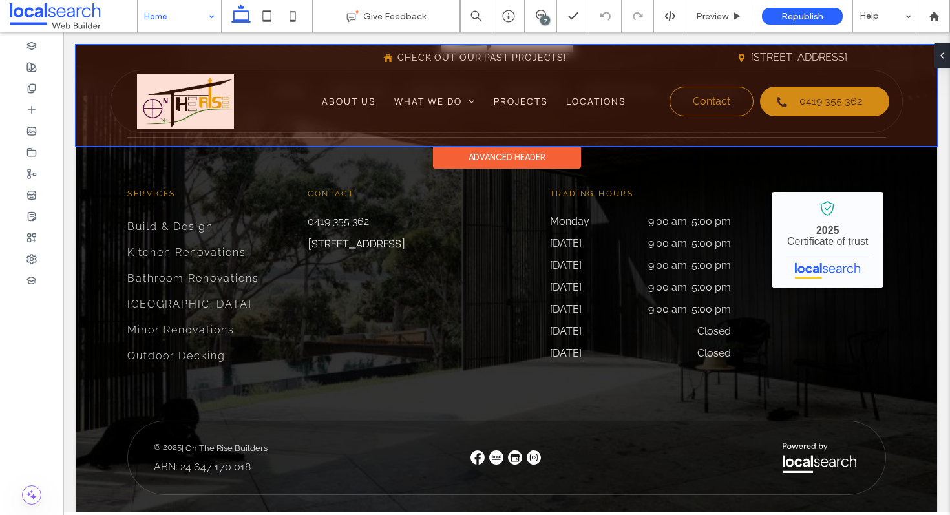
scroll to position [3535, 0]
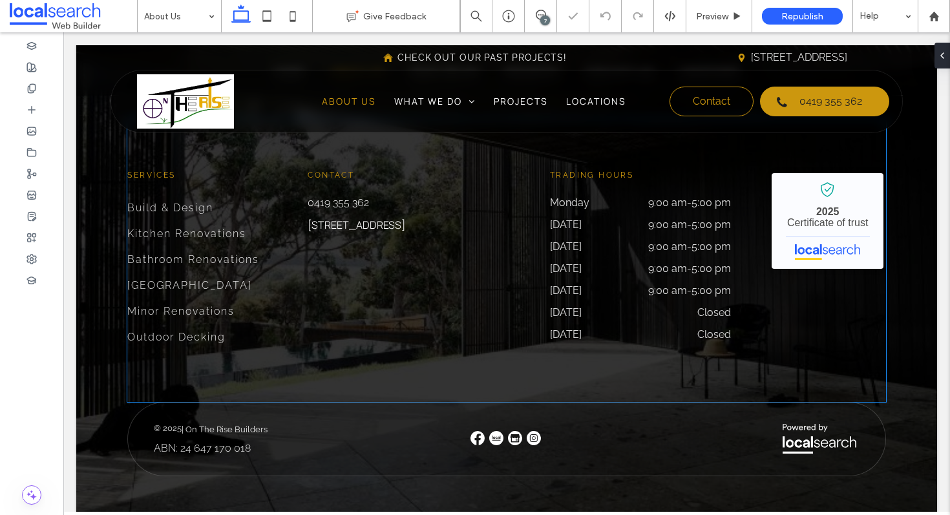
scroll to position [1245, 0]
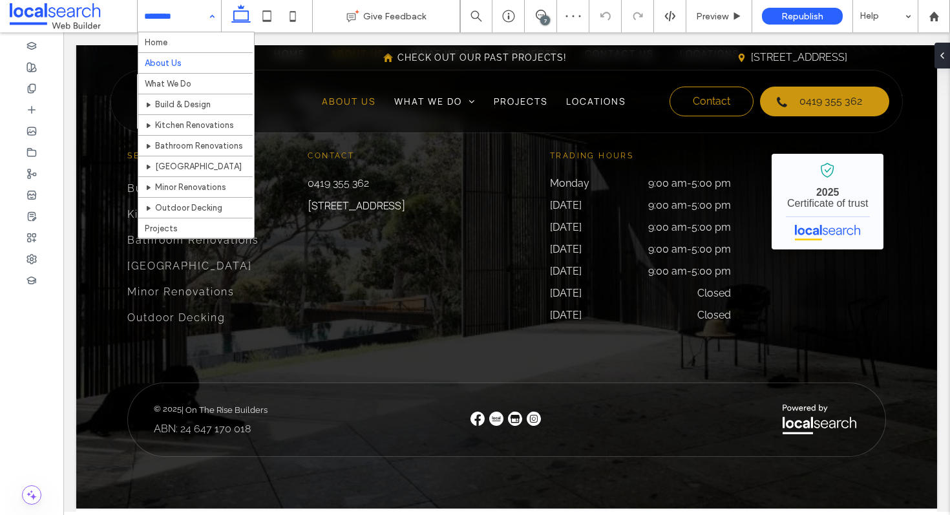
click at [187, 17] on input at bounding box center [176, 16] width 64 height 32
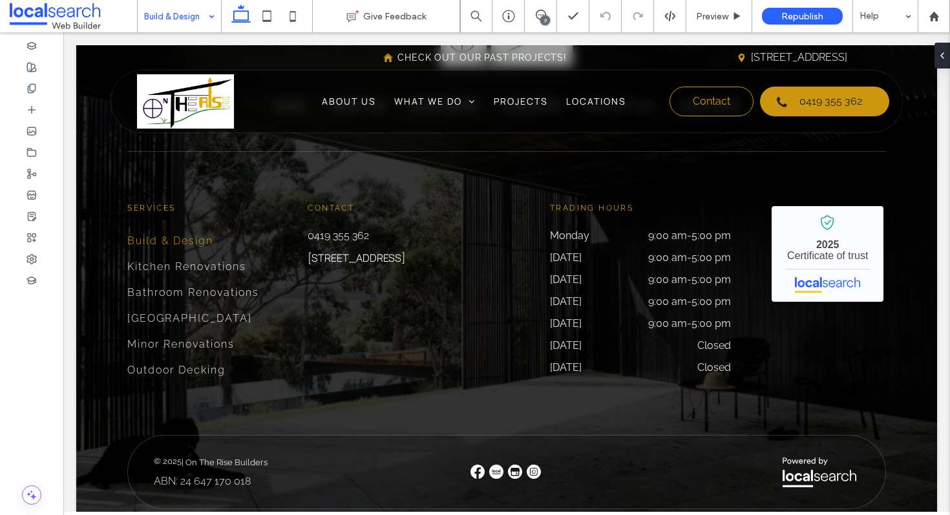
scroll to position [2784, 0]
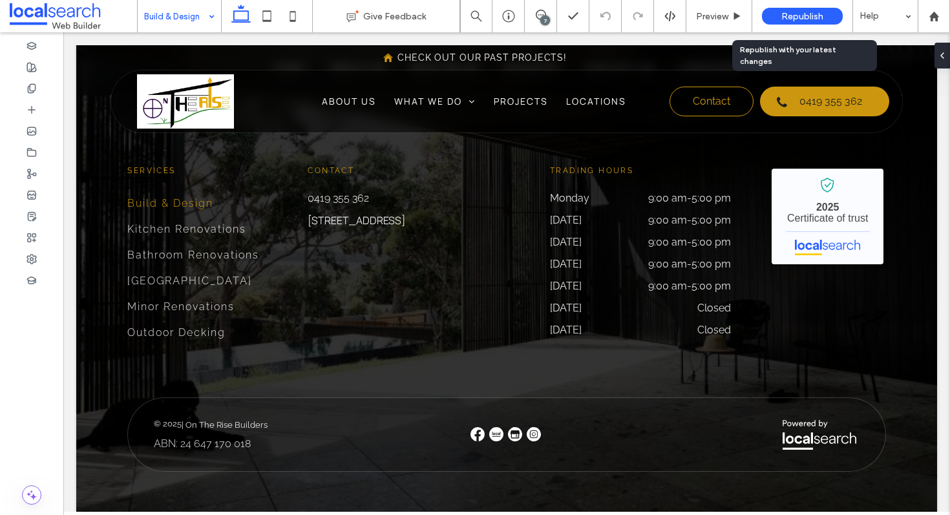
click at [790, 17] on span "Republish" at bounding box center [802, 16] width 42 height 11
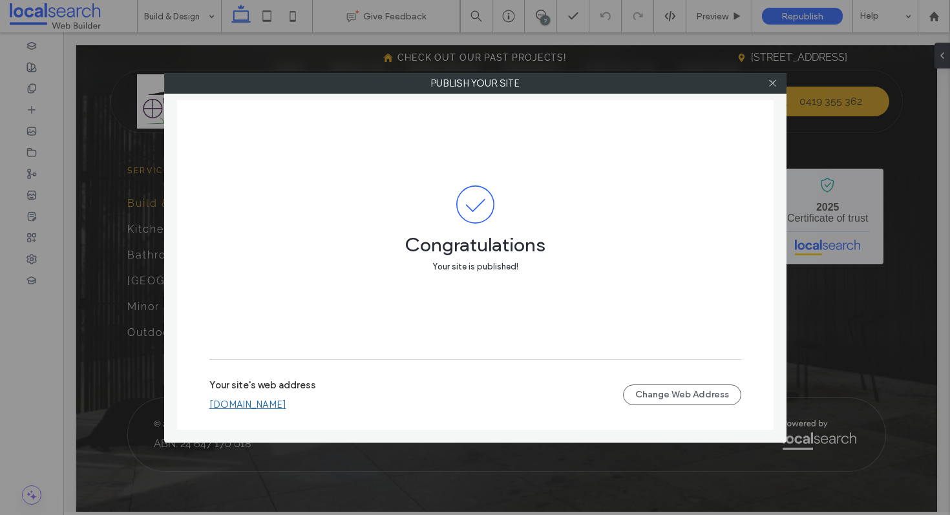
click at [286, 399] on link "[DOMAIN_NAME]" at bounding box center [247, 405] width 77 height 12
click at [772, 80] on icon at bounding box center [773, 83] width 10 height 10
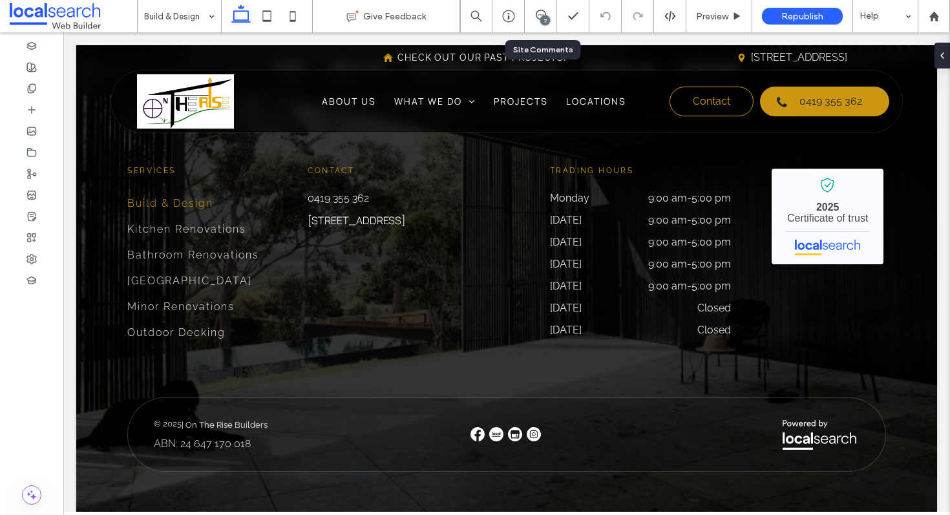
click at [551, 24] on div "7" at bounding box center [541, 16] width 32 height 32
click at [542, 20] on div "7" at bounding box center [545, 21] width 10 height 10
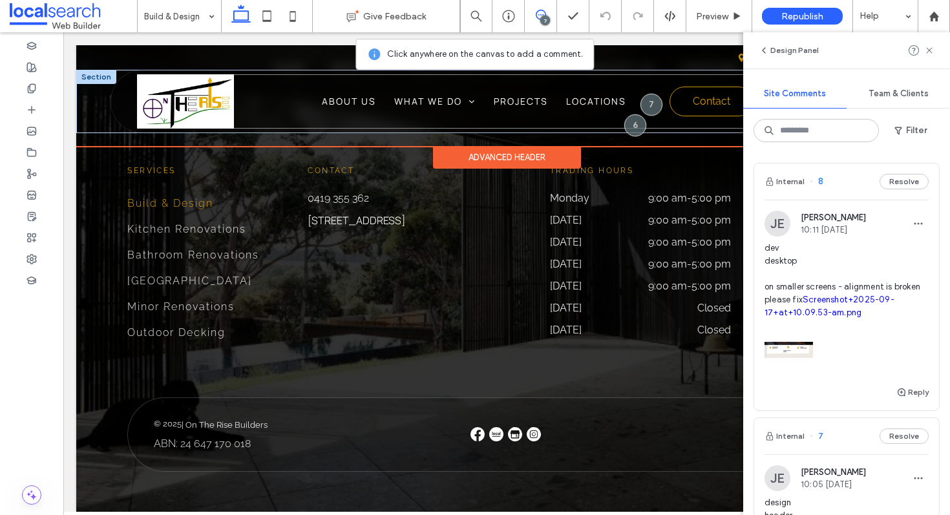
click at [603, 116] on div "Home About Us What We Do Build & Design Kitchen Renovations Bathroom Renovation…" at bounding box center [513, 101] width 752 height 54
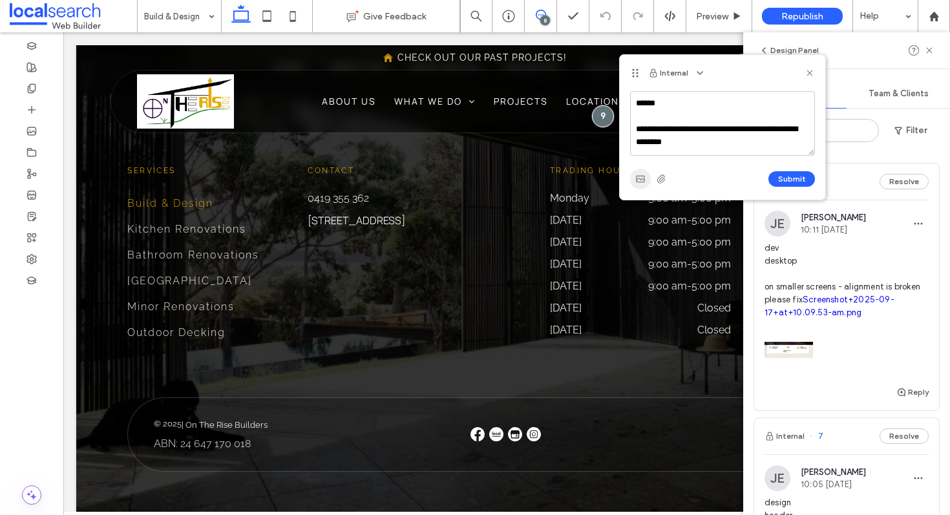
type textarea "**********"
click at [644, 178] on use "button" at bounding box center [640, 179] width 8 height 6
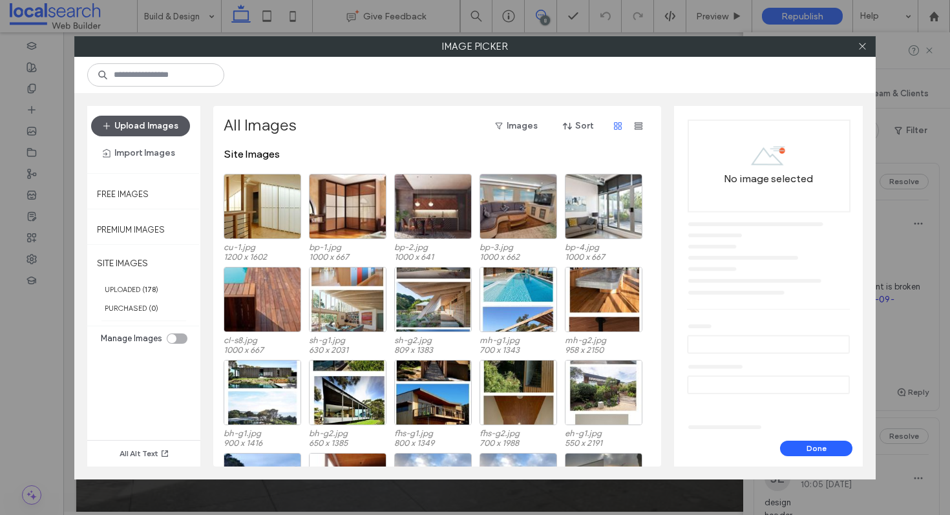
click at [162, 122] on button "Upload Images" at bounding box center [140, 126] width 99 height 21
click at [158, 119] on button "Upload Images" at bounding box center [140, 126] width 99 height 21
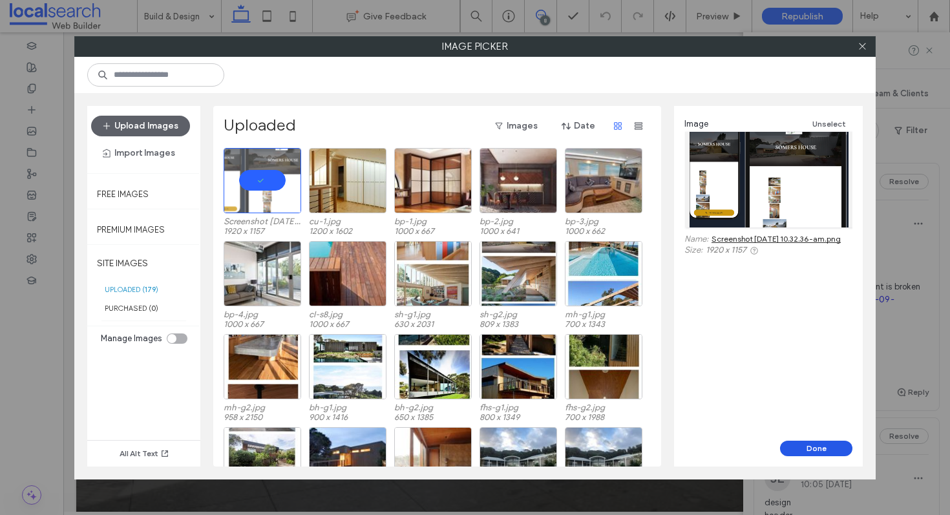
click at [797, 442] on button "Done" at bounding box center [816, 449] width 72 height 16
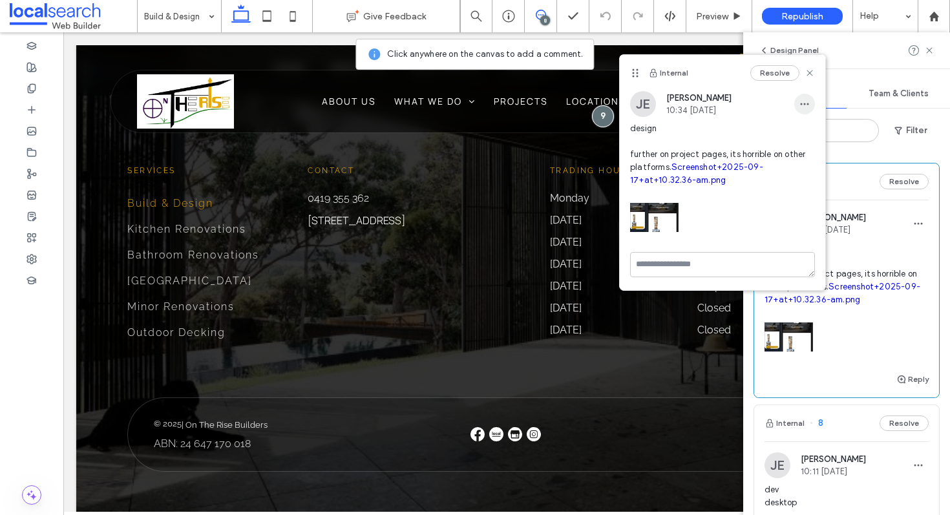
click at [799, 103] on icon "button" at bounding box center [804, 104] width 10 height 10
click at [807, 132] on span "Edit" at bounding box center [813, 138] width 17 height 13
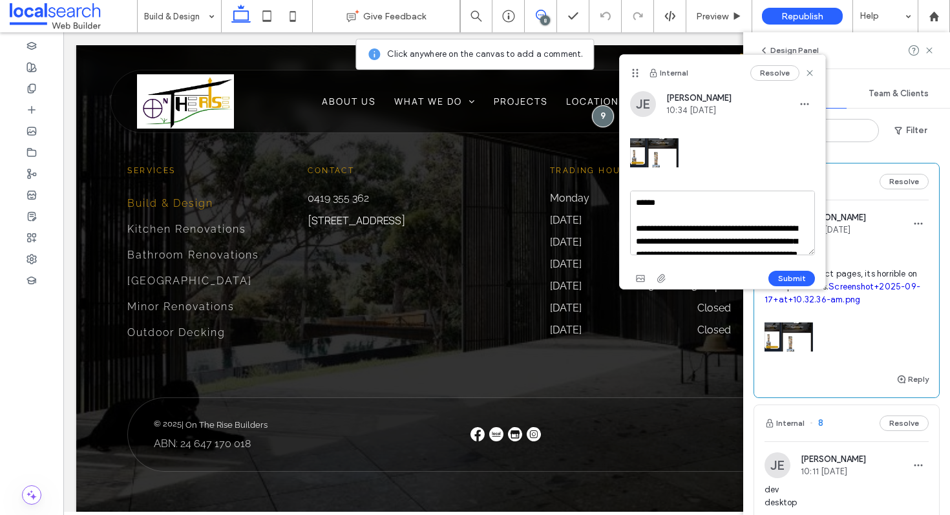
scroll to position [25, 0]
click at [697, 218] on textarea "**********" at bounding box center [722, 223] width 185 height 65
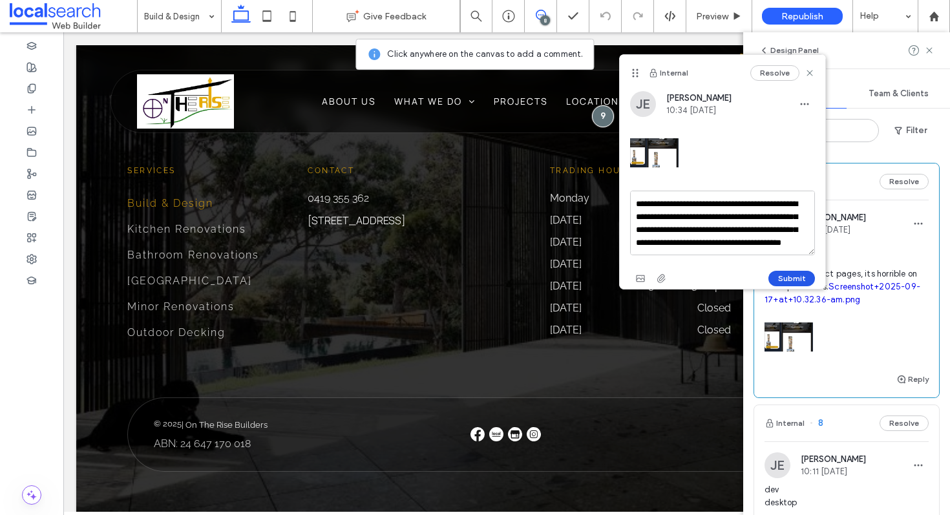
type textarea "**********"
click at [790, 274] on button "Submit" at bounding box center [791, 279] width 47 height 16
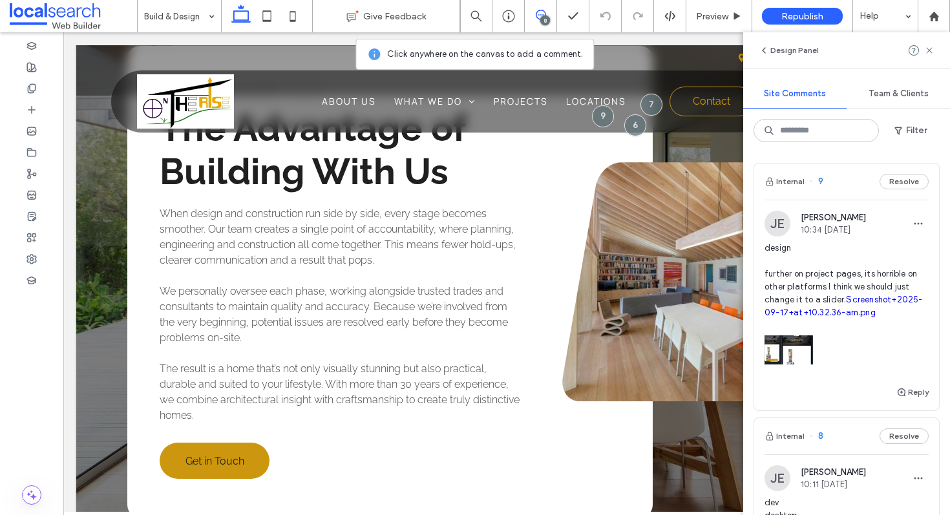
scroll to position [1743, 0]
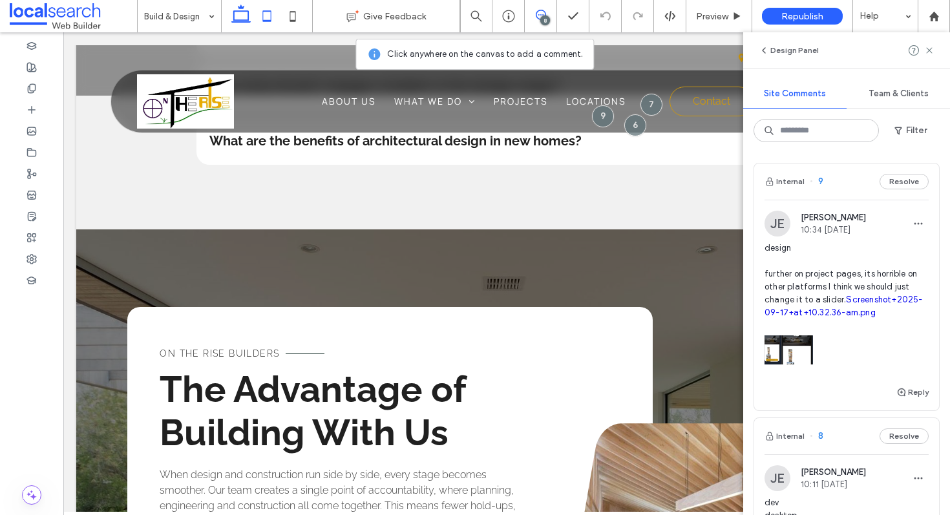
click at [268, 19] on icon at bounding box center [267, 16] width 26 height 26
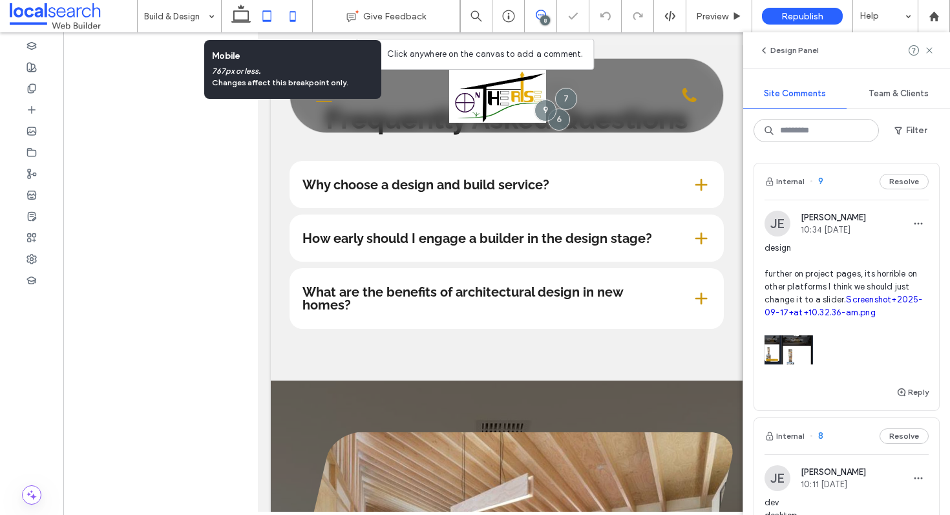
click at [294, 12] on icon at bounding box center [293, 16] width 26 height 26
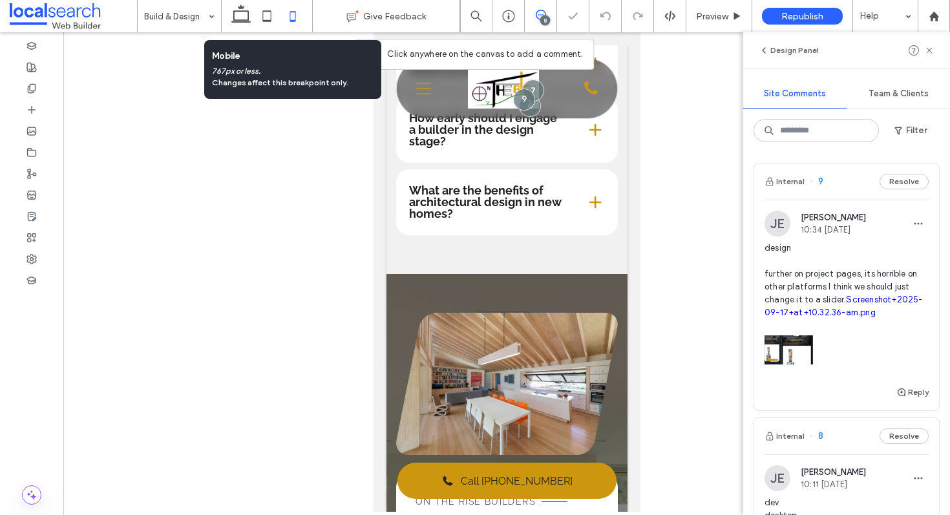
scroll to position [1460, 0]
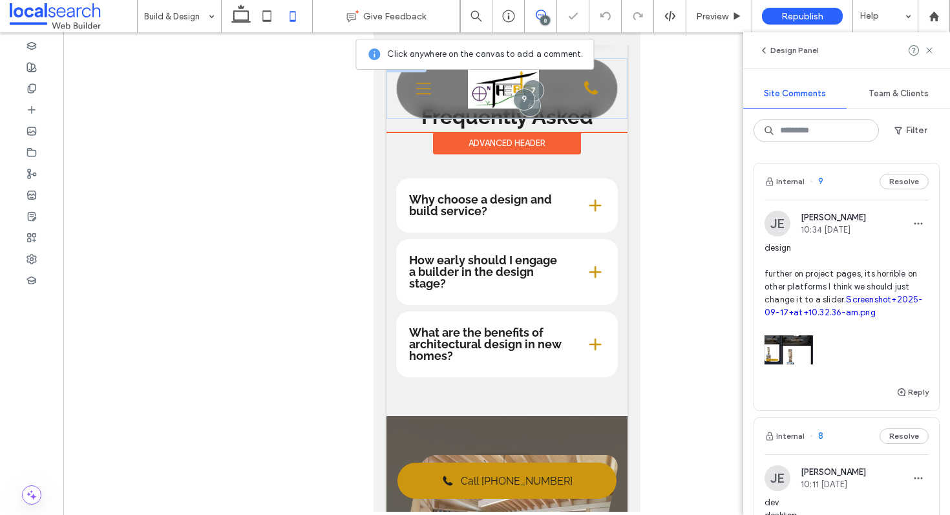
click at [416, 104] on div "Phone Icon Menu Icon Home About Us What We Do Build & Design Kitchen Renovation…" at bounding box center [506, 88] width 220 height 59
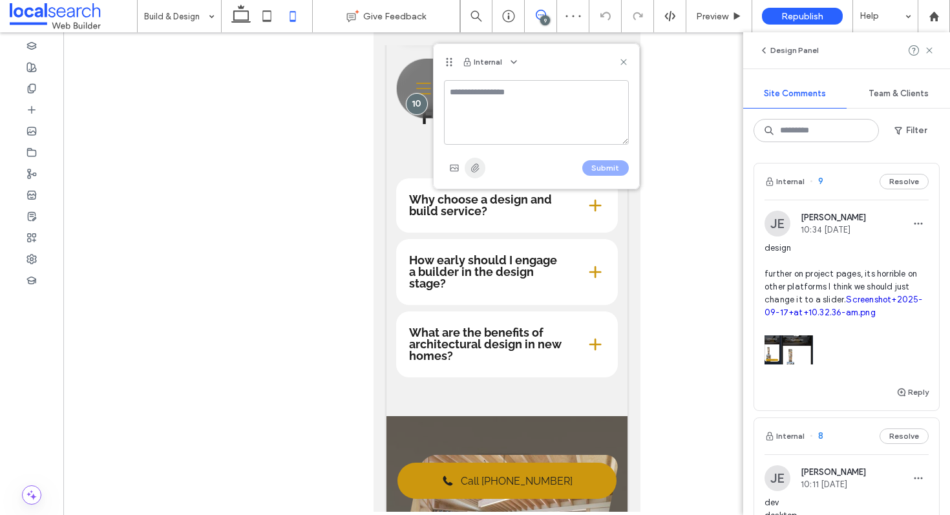
click at [481, 174] on span "button" at bounding box center [475, 168] width 21 height 21
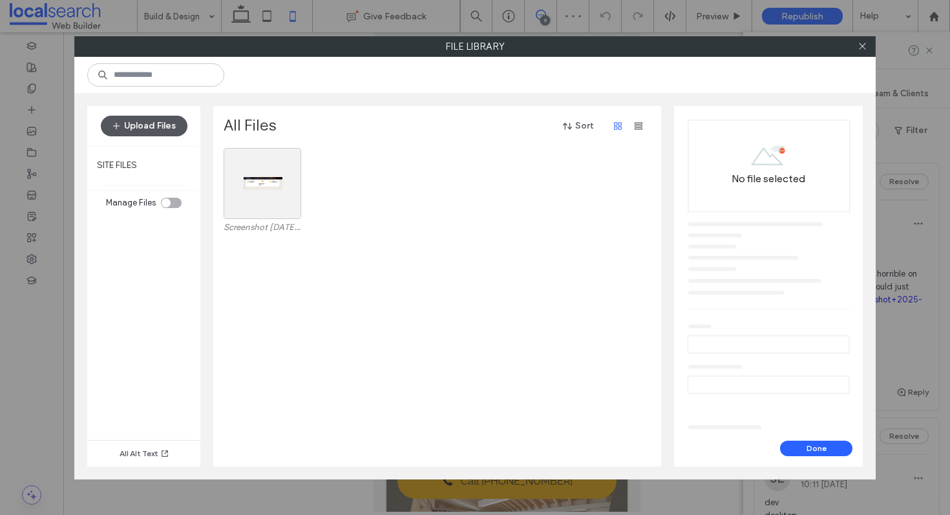
click at [138, 122] on button "Upload Files" at bounding box center [144, 126] width 87 height 21
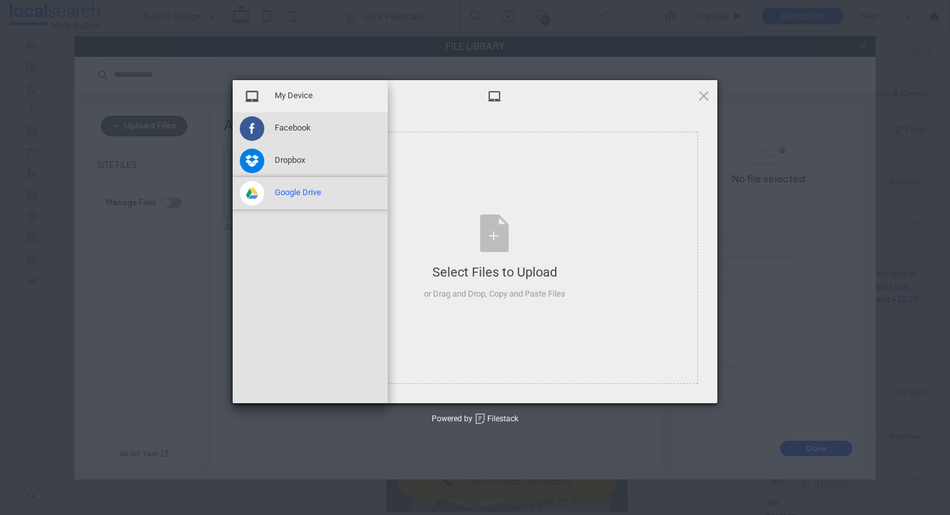
click at [279, 177] on div "Google Drive" at bounding box center [310, 193] width 155 height 32
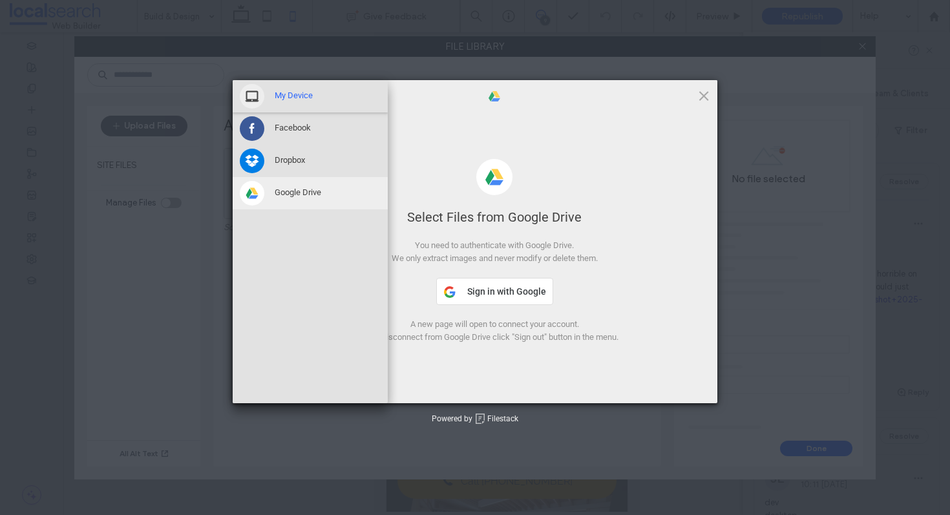
click at [287, 102] on div "My Device" at bounding box center [310, 96] width 155 height 32
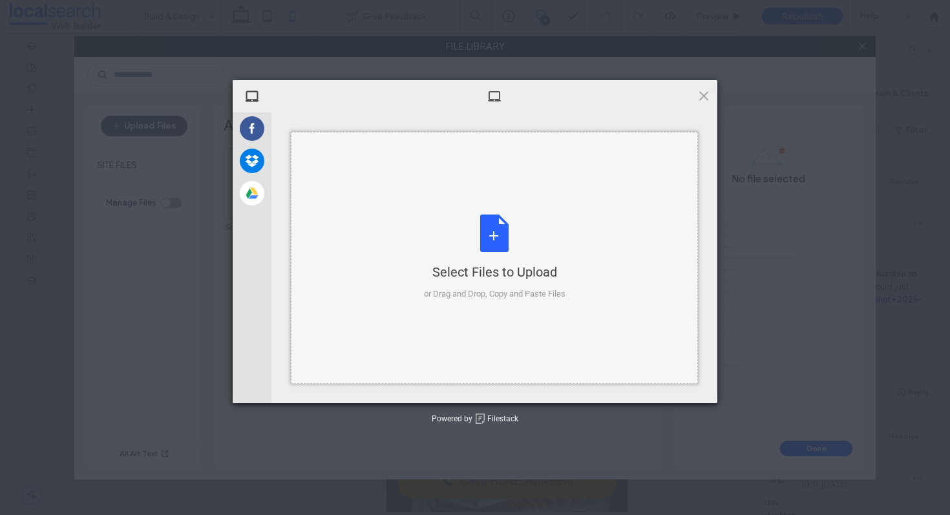
click at [445, 199] on div "Select Files to Upload or Drag and Drop, Copy and Paste Files" at bounding box center [494, 258] width 407 height 252
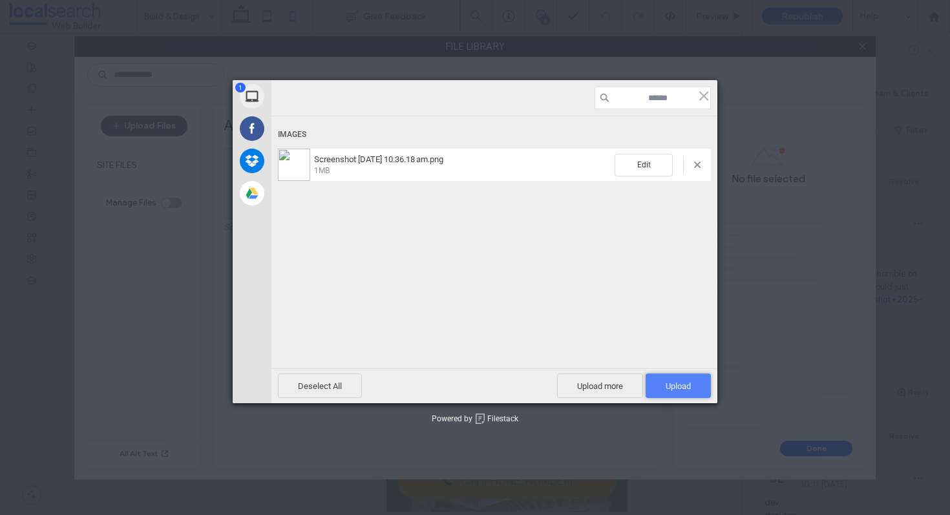
click at [671, 388] on span "Upload 1" at bounding box center [678, 386] width 25 height 10
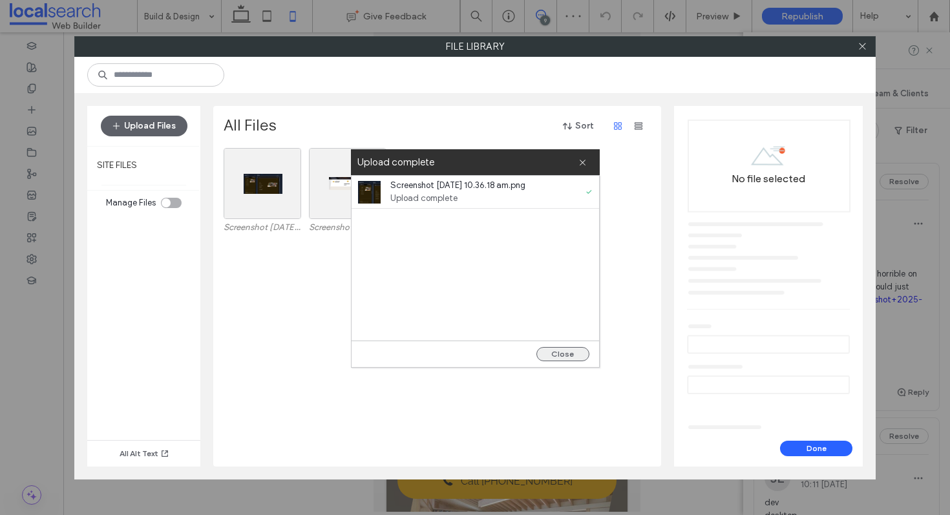
click at [567, 349] on button "Close" at bounding box center [562, 354] width 53 height 14
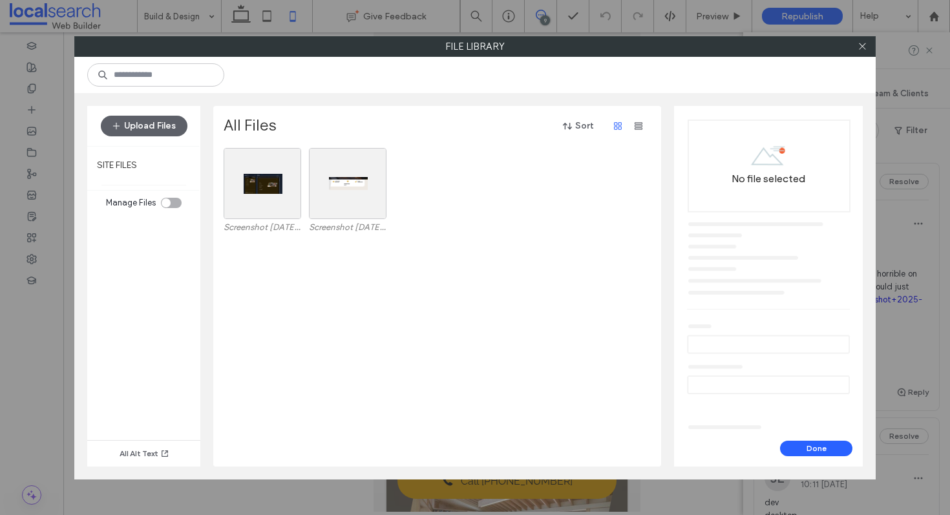
click at [220, 189] on div "All Files Sort Screenshot 2025-09-17 at 10.36.18-am.png Screenshot 2025-09-17 a…" at bounding box center [437, 286] width 448 height 361
click at [242, 193] on div "Select" at bounding box center [263, 183] width 78 height 71
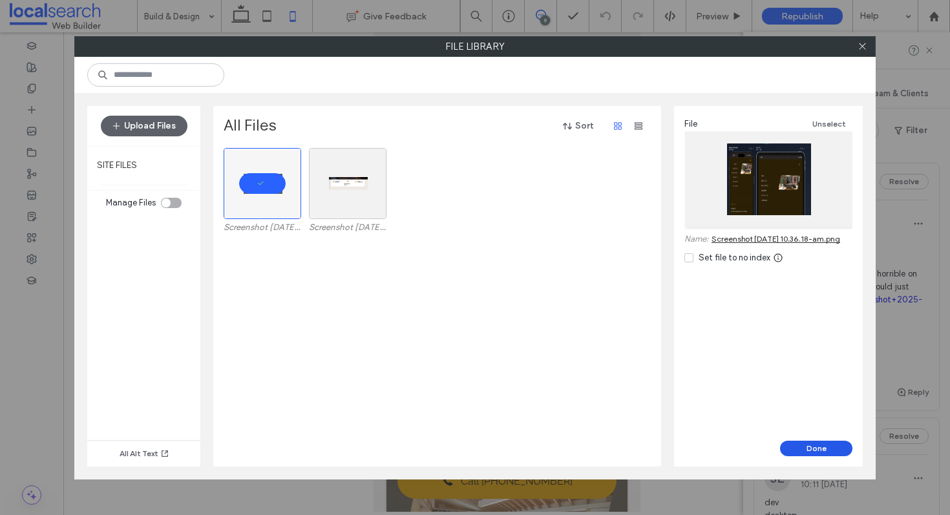
click at [820, 449] on button "Done" at bounding box center [816, 449] width 72 height 16
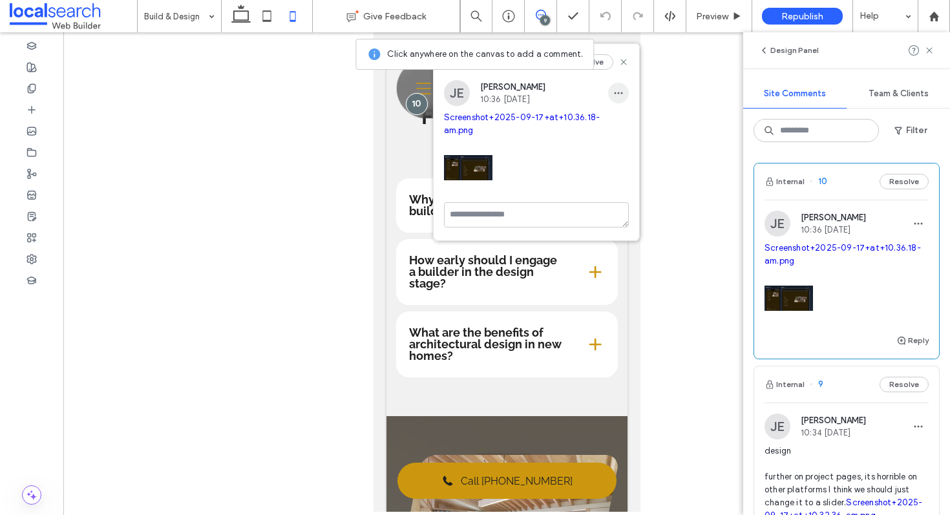
click at [613, 96] on icon "button" at bounding box center [618, 93] width 10 height 10
click at [619, 115] on div "Edit" at bounding box center [666, 126] width 115 height 25
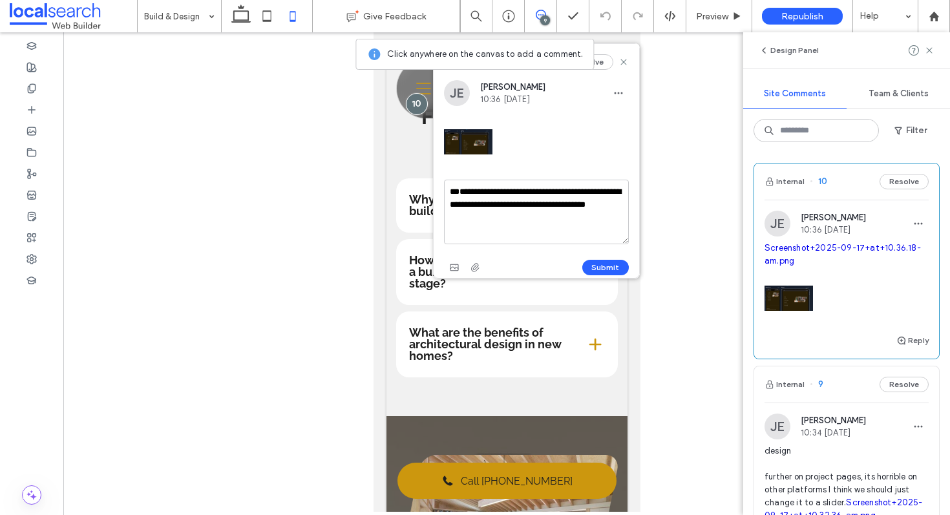
click at [469, 190] on textarea "**********" at bounding box center [536, 212] width 185 height 65
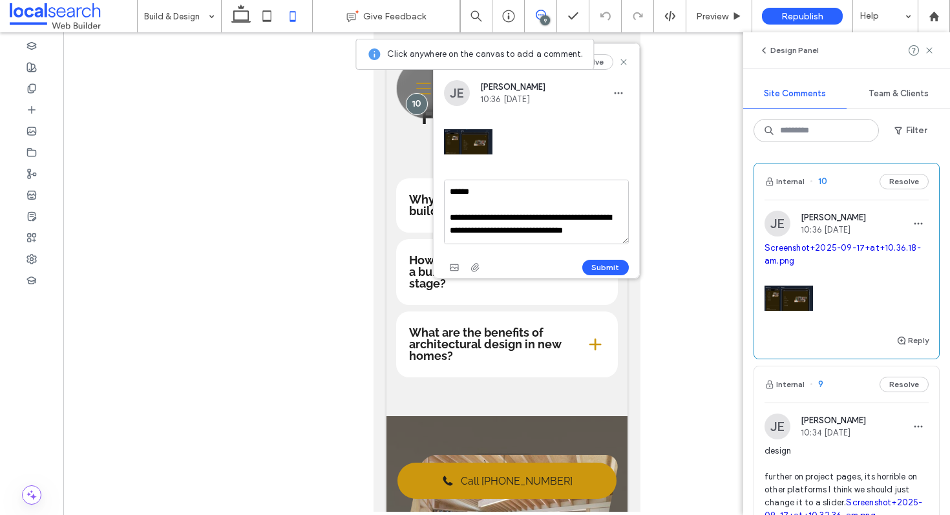
scroll to position [5, 0]
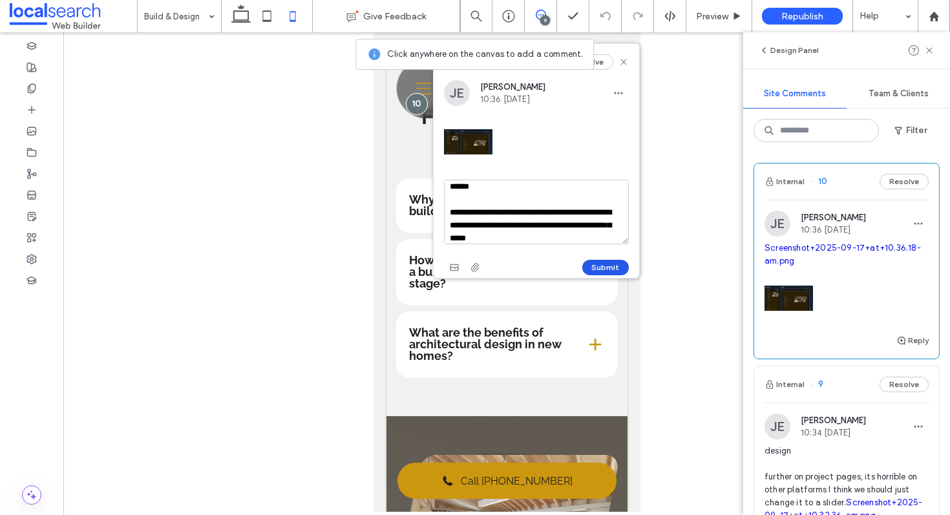
type textarea "**********"
click at [611, 271] on button "Submit" at bounding box center [605, 268] width 47 height 16
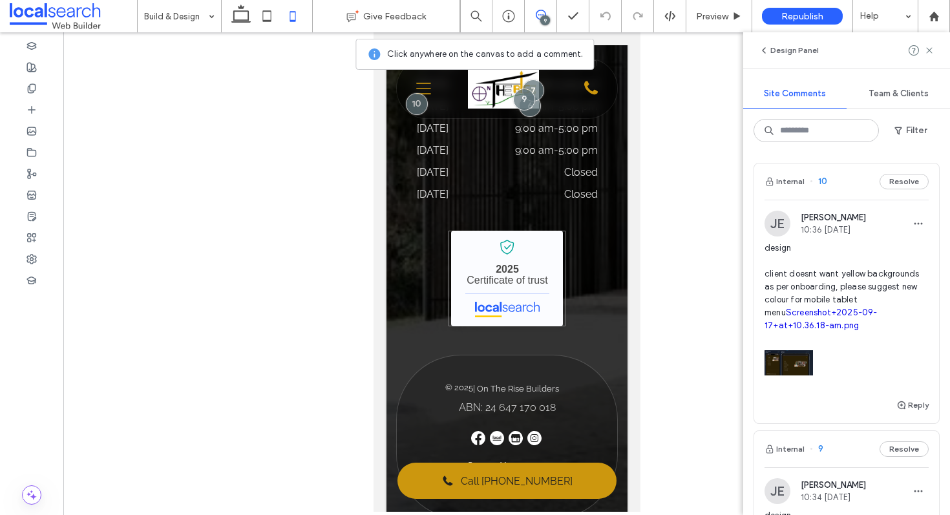
scroll to position [3449, 0]
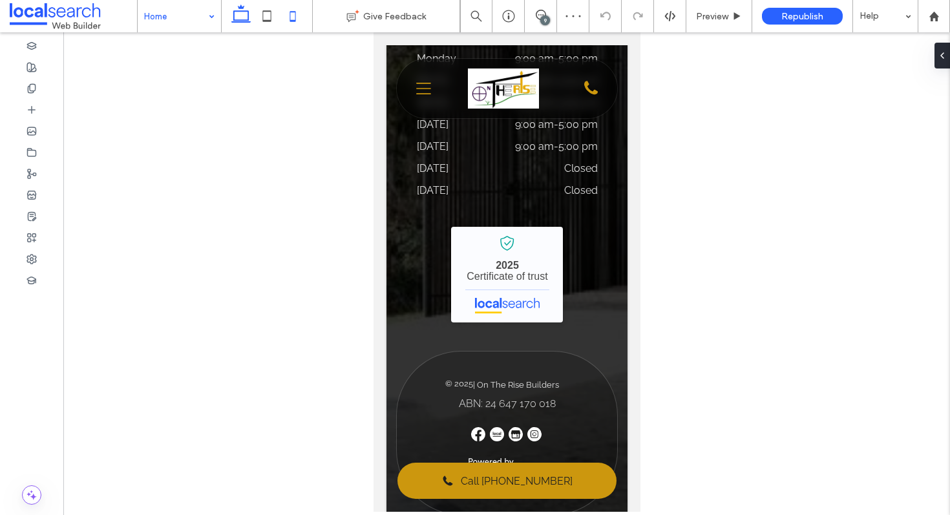
click at [245, 11] on use at bounding box center [240, 14] width 19 height 18
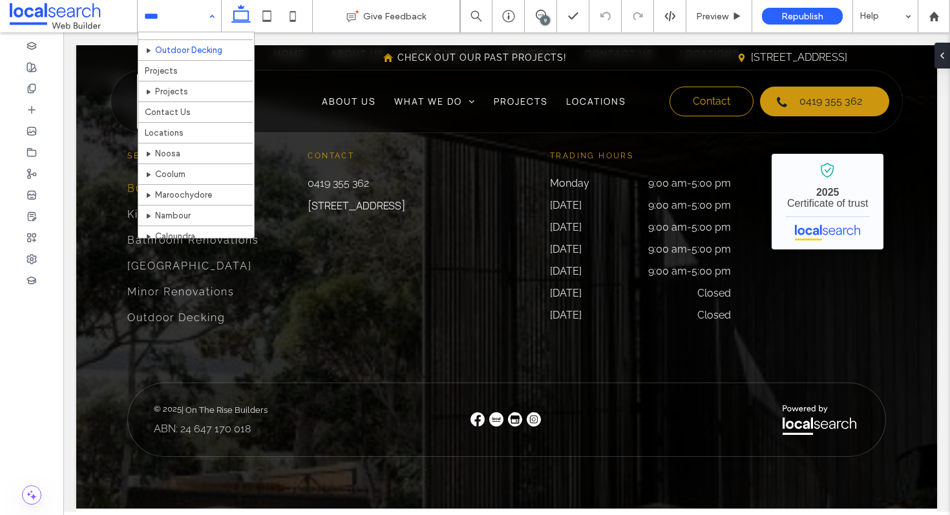
scroll to position [160, 0]
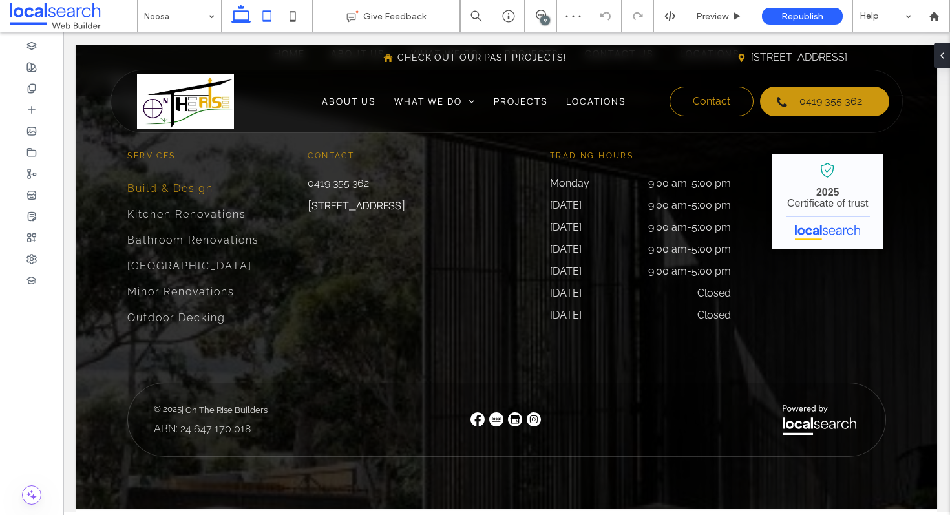
click at [271, 17] on icon at bounding box center [267, 16] width 26 height 26
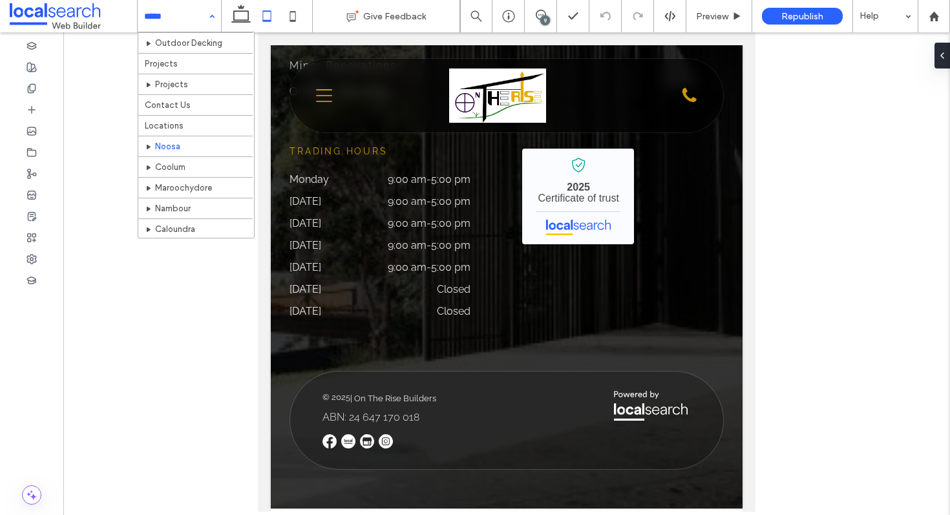
scroll to position [187, 0]
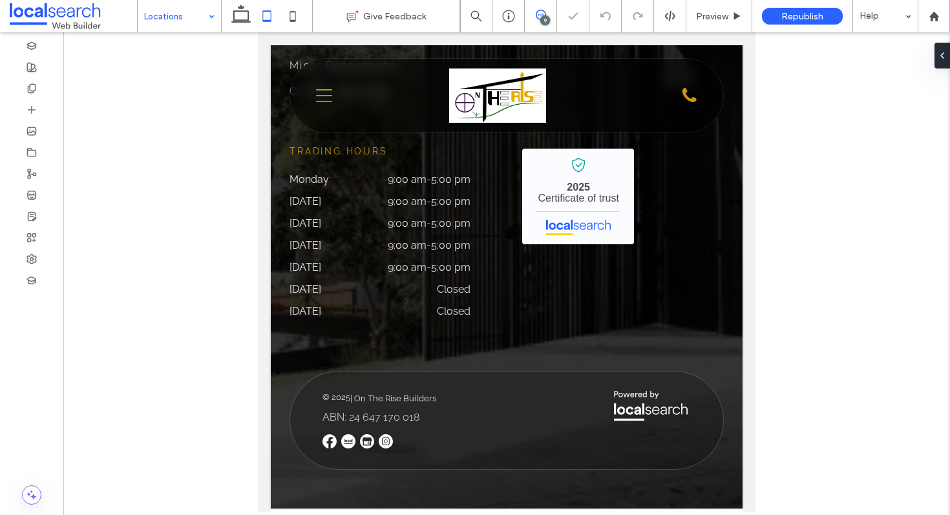
click at [540, 17] on icon at bounding box center [541, 15] width 10 height 10
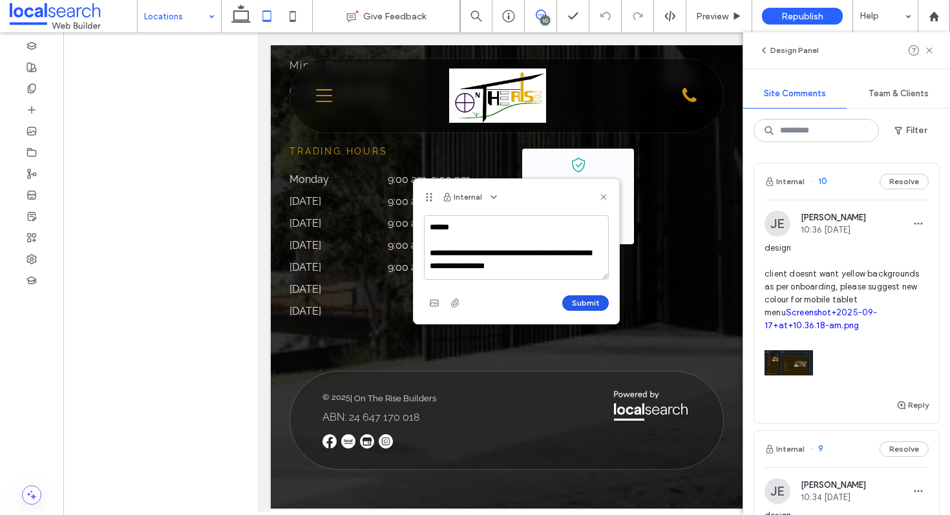
type textarea "**********"
click at [596, 307] on button "Submit" at bounding box center [585, 303] width 47 height 16
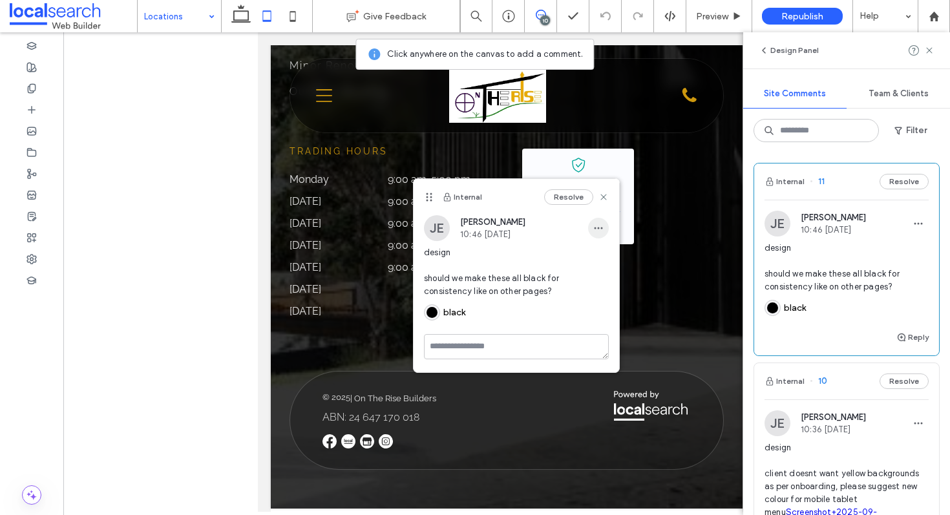
click at [590, 229] on span "button" at bounding box center [598, 228] width 21 height 21
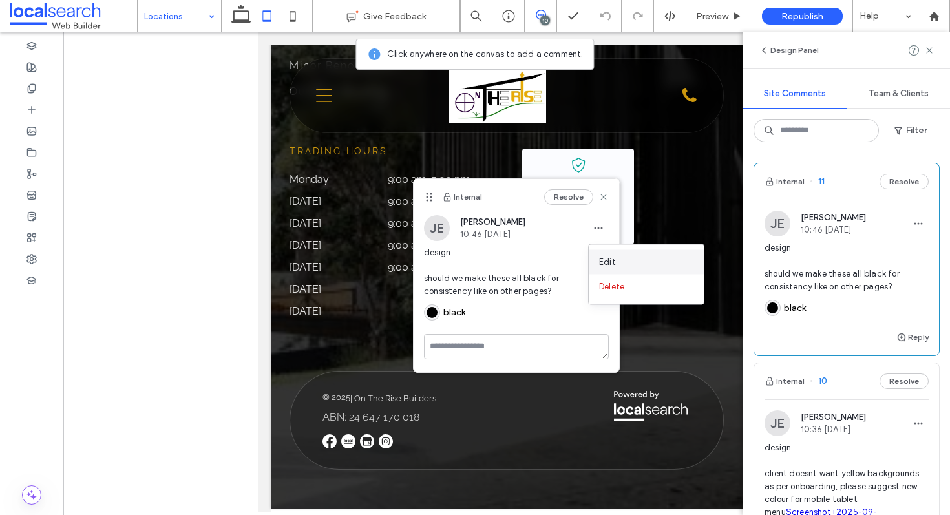
click at [596, 265] on div "Edit" at bounding box center [646, 262] width 115 height 25
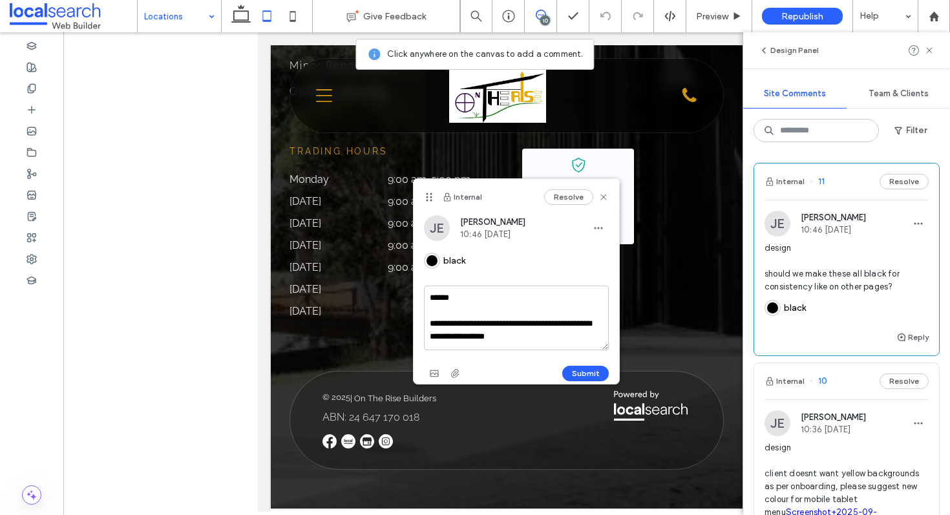
click at [567, 336] on textarea "**********" at bounding box center [516, 318] width 185 height 65
type textarea "**********"
click at [591, 376] on button "Submit" at bounding box center [585, 374] width 47 height 16
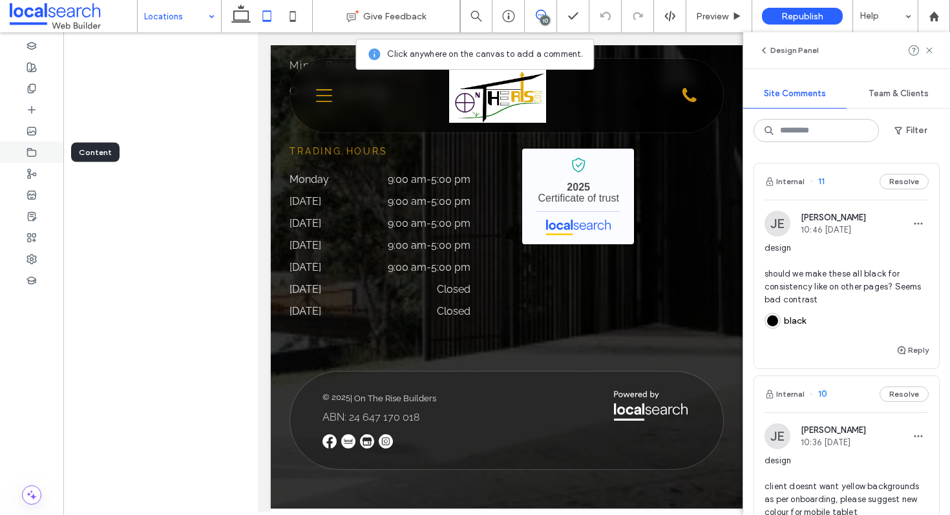
click at [20, 149] on div at bounding box center [31, 152] width 63 height 21
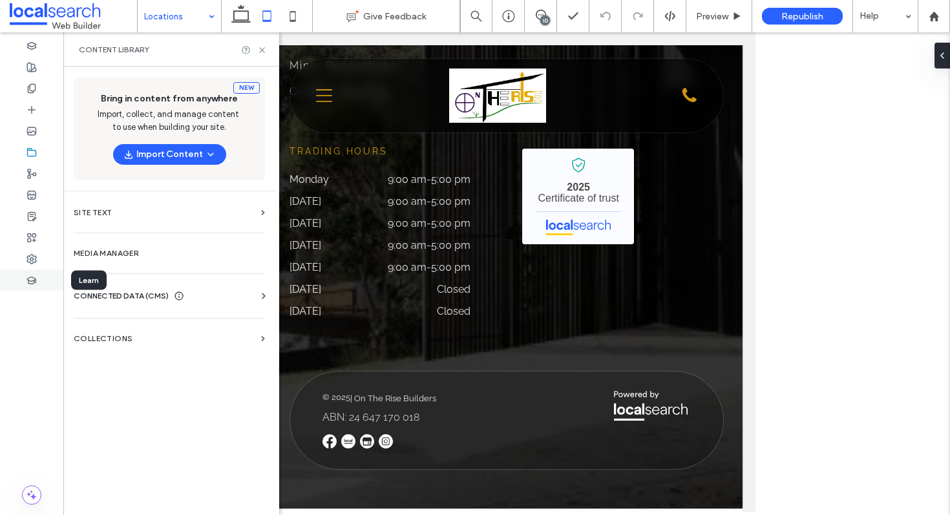
click at [19, 277] on div at bounding box center [31, 279] width 63 height 21
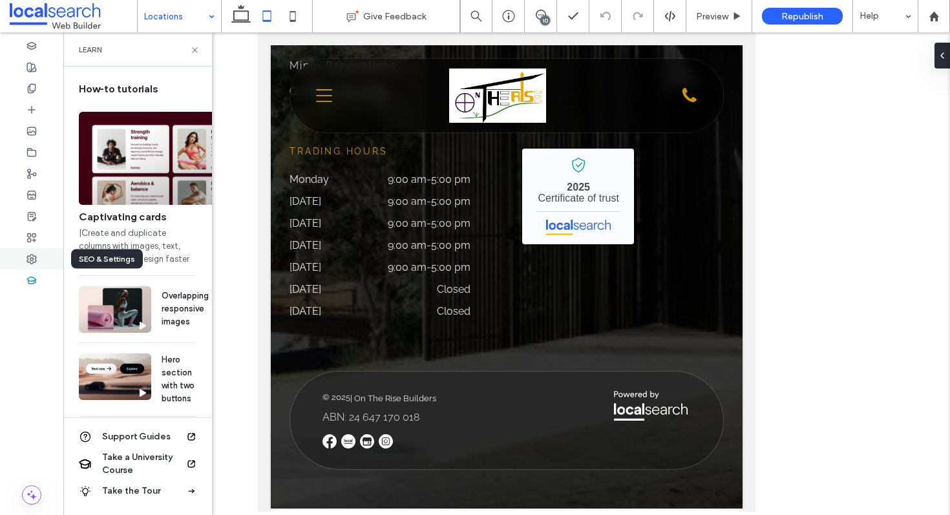
click at [19, 261] on div at bounding box center [31, 258] width 63 height 21
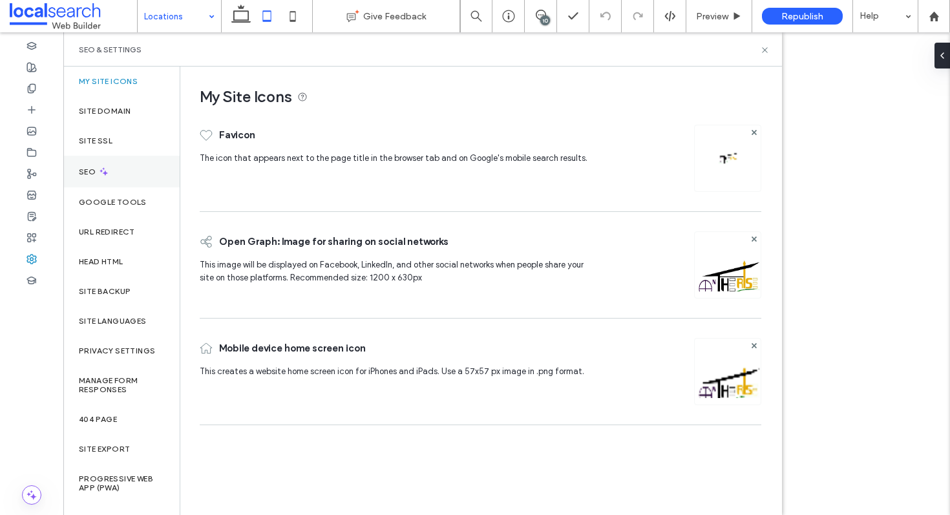
click at [108, 170] on icon at bounding box center [103, 171] width 11 height 11
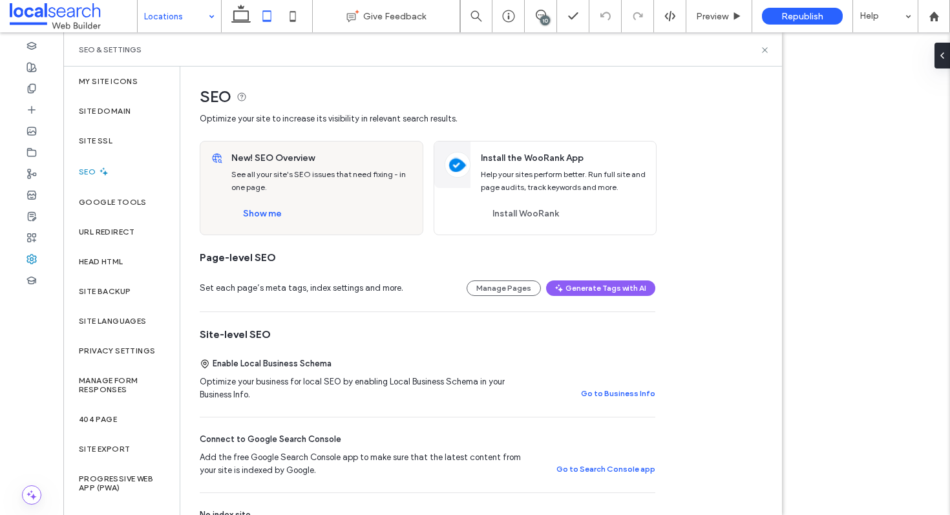
click at [257, 226] on div "New! SEO Overview See all your site's SEO issues that need fixing - in one page…" at bounding box center [323, 188] width 199 height 93
click at [263, 216] on button "Show me" at bounding box center [262, 214] width 62 height 21
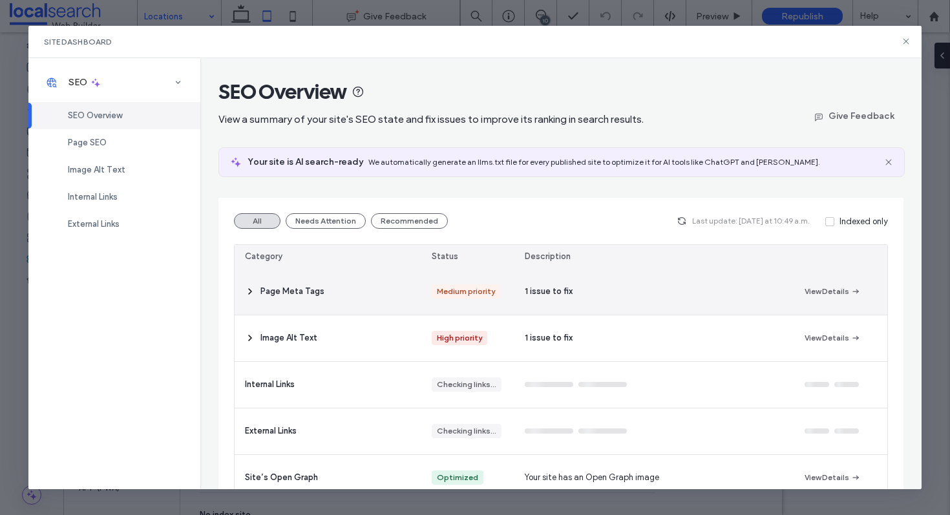
click at [341, 344] on div "Image Alt Text" at bounding box center [328, 338] width 187 height 46
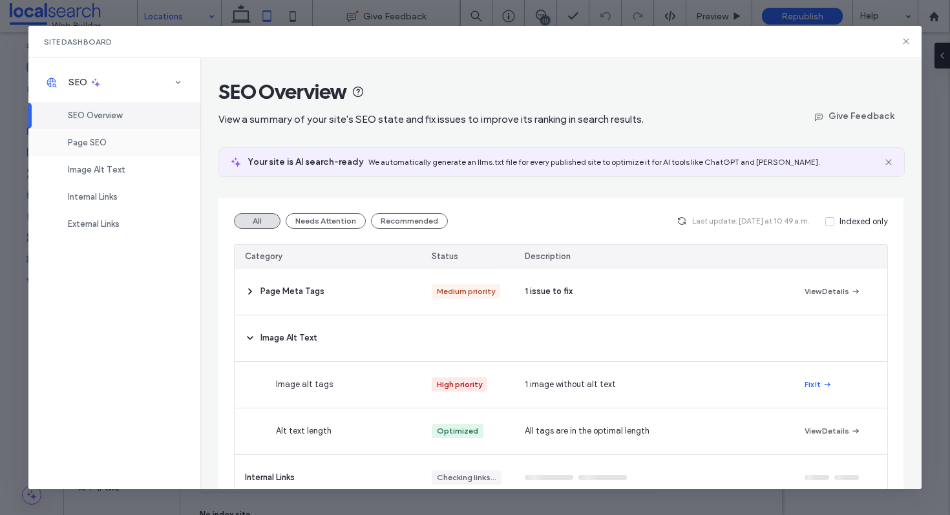
click at [100, 130] on div "Page SEO" at bounding box center [114, 142] width 172 height 27
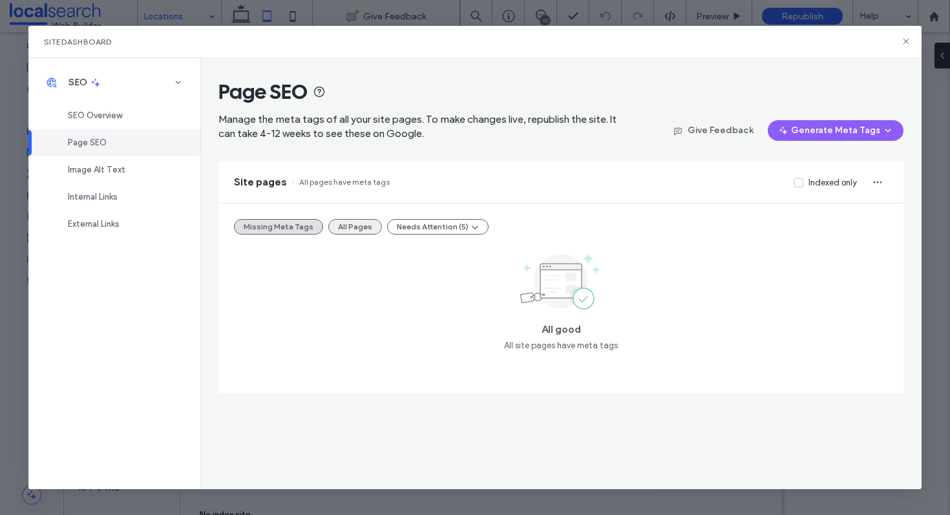
click at [363, 230] on button "All Pages" at bounding box center [355, 227] width 54 height 16
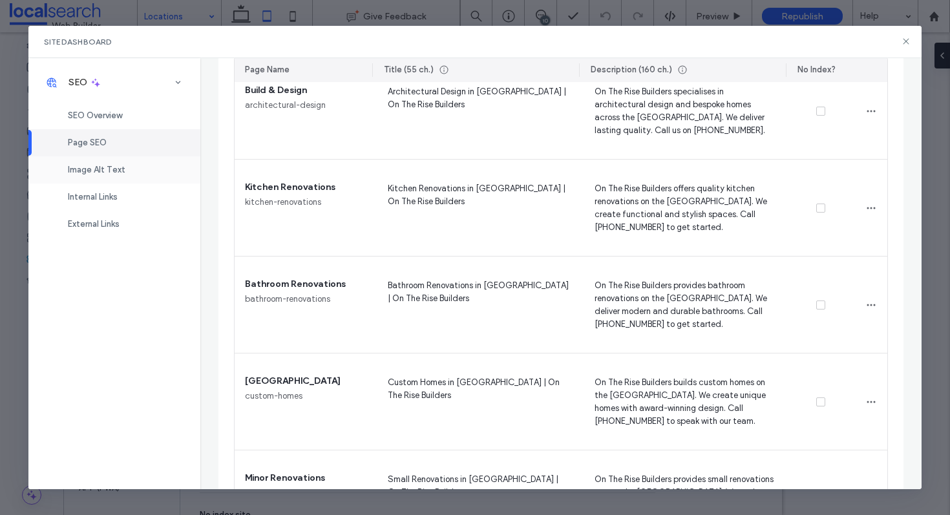
scroll to position [430, 0]
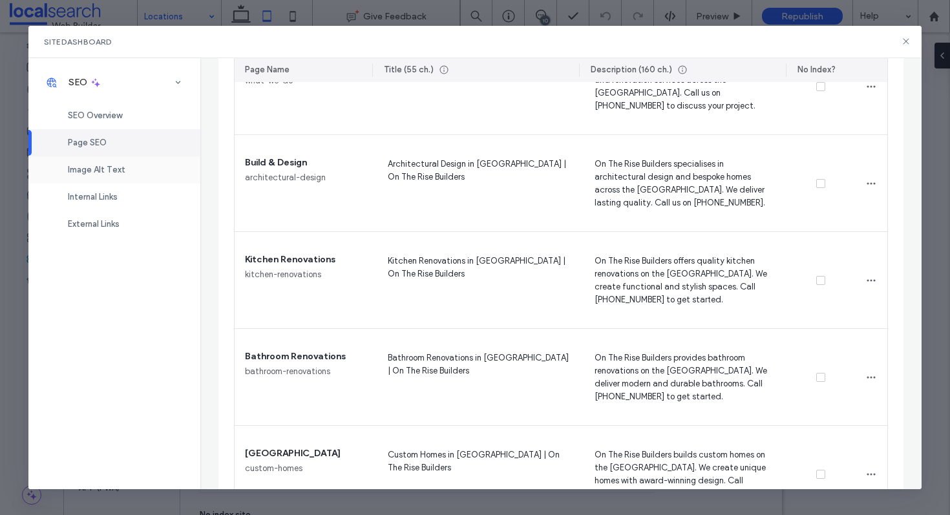
click at [152, 174] on div "Image Alt Text" at bounding box center [114, 169] width 172 height 27
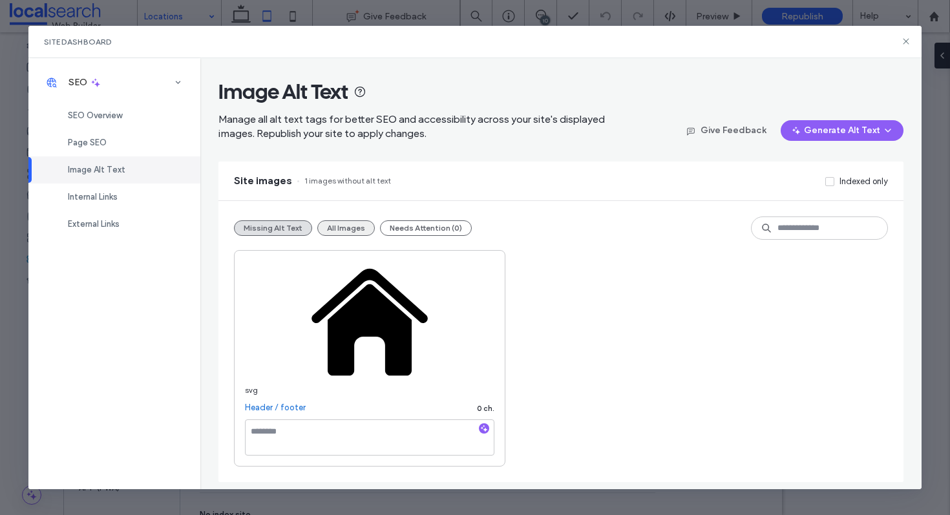
click at [336, 222] on button "All Images" at bounding box center [346, 228] width 58 height 16
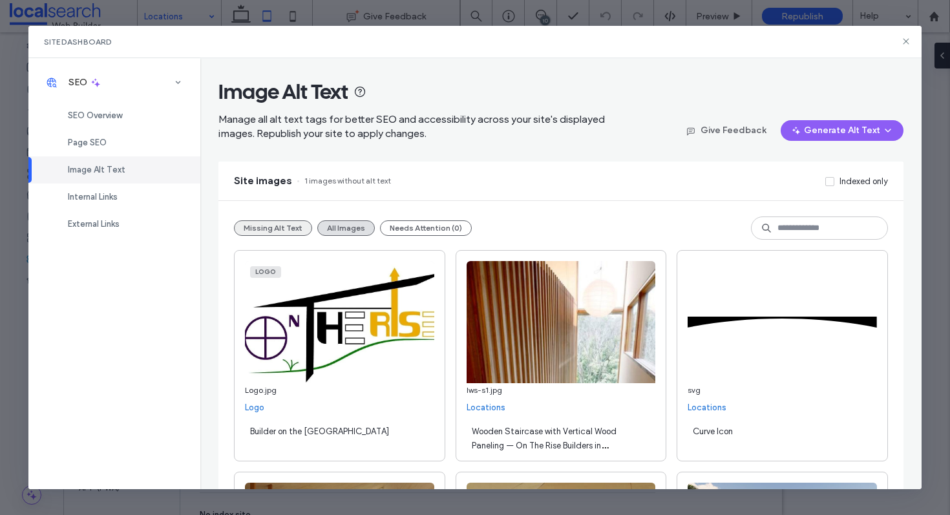
click at [244, 226] on button "Missing Alt Text" at bounding box center [273, 228] width 78 height 16
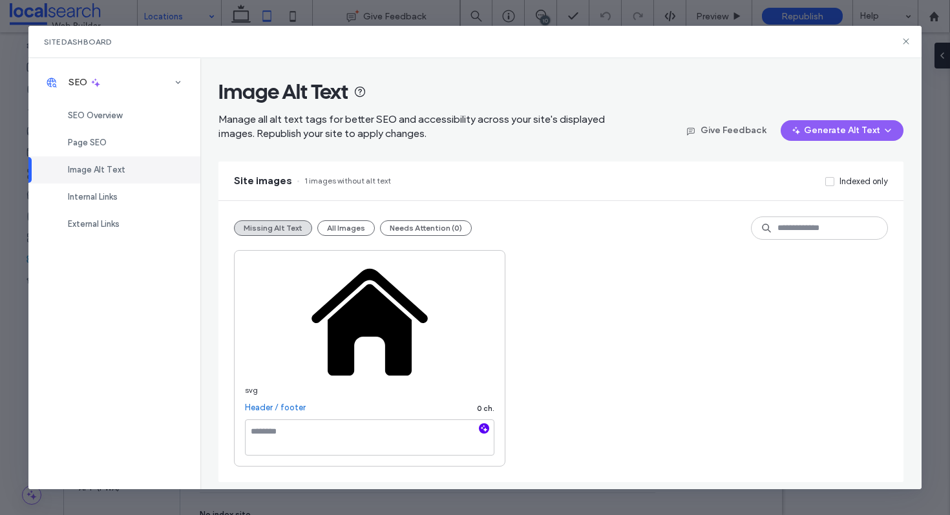
click at [486, 431] on icon "button" at bounding box center [483, 428] width 9 height 9
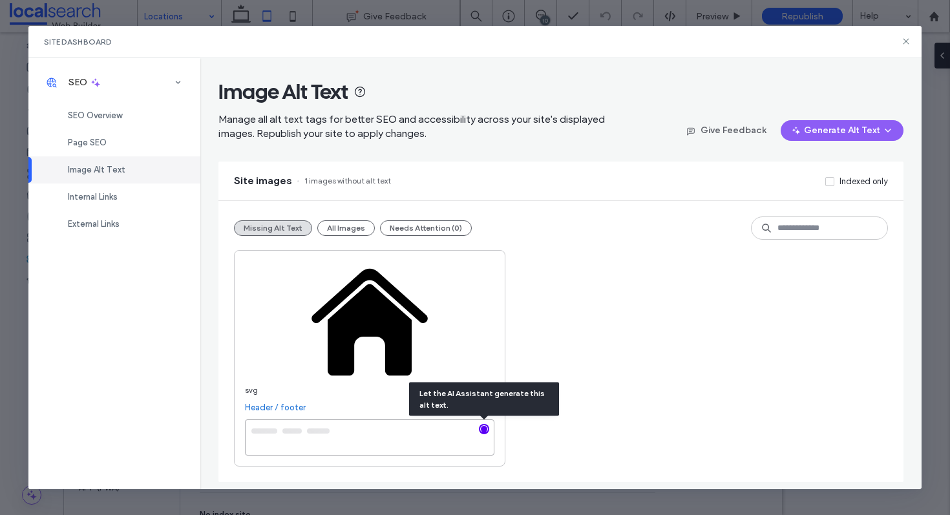
type textarea "**********"
click at [346, 233] on button "All Images" at bounding box center [346, 228] width 58 height 16
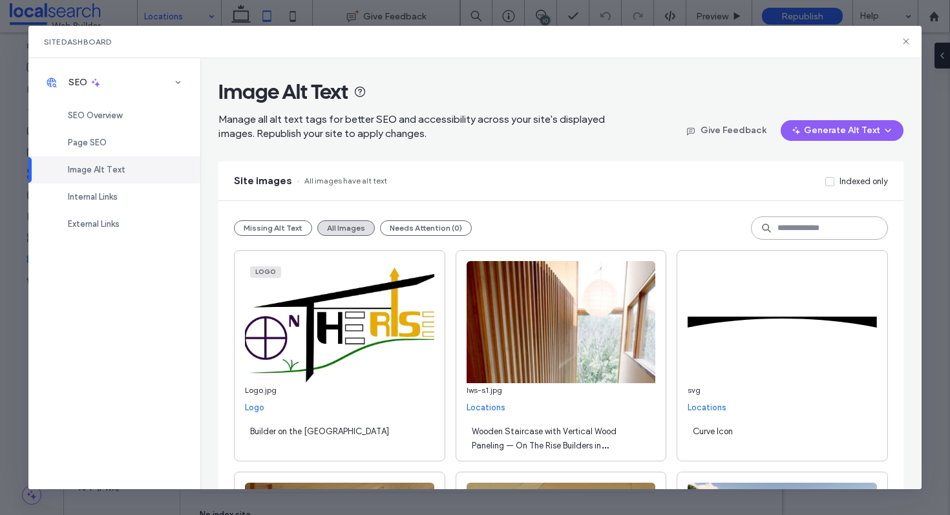
click at [781, 227] on input at bounding box center [819, 227] width 137 height 23
type input "***"
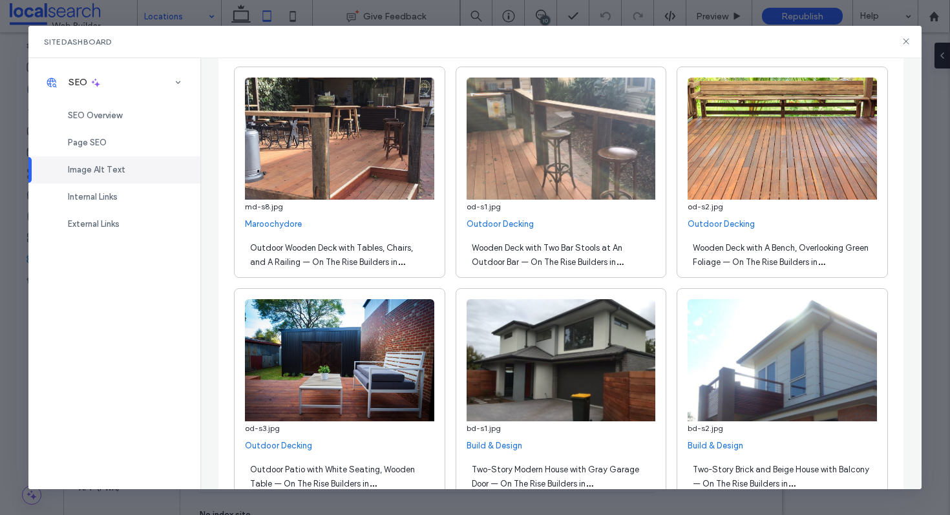
scroll to position [3942, 0]
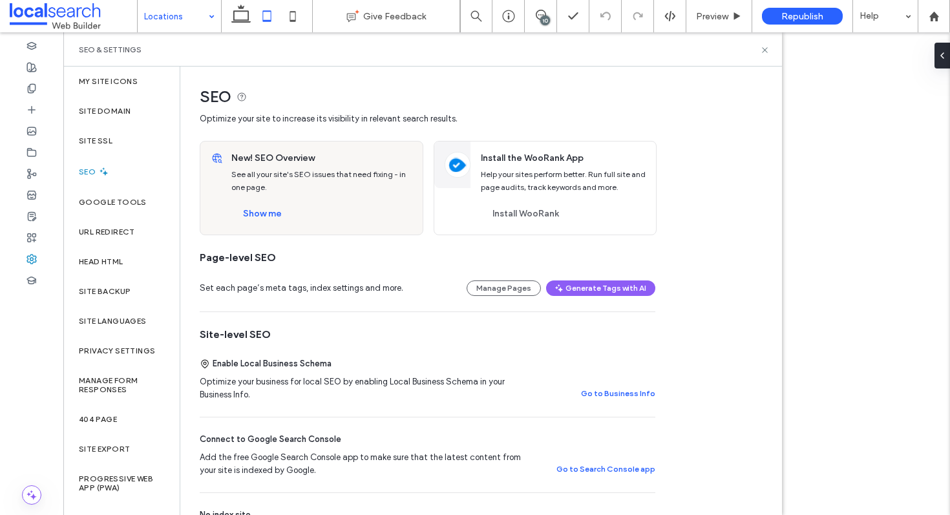
click at [70, 9] on span at bounding box center [73, 16] width 127 height 26
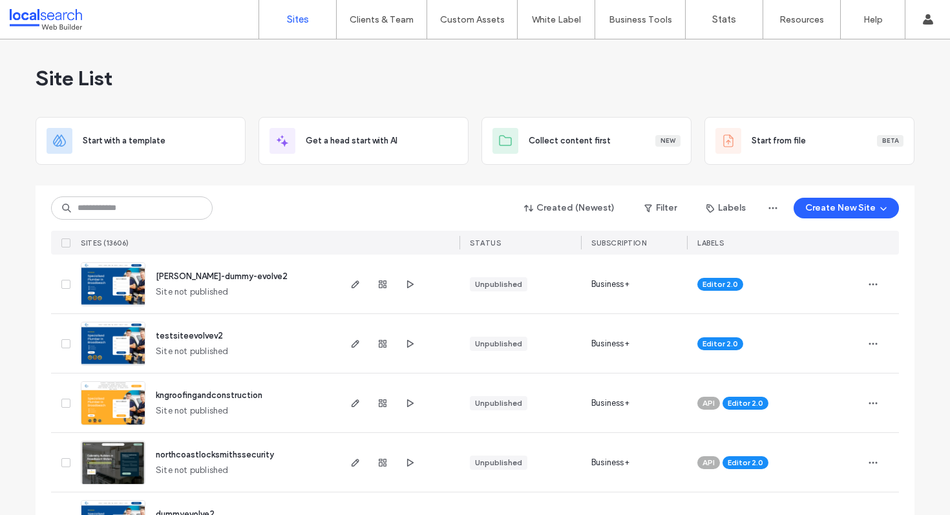
click at [128, 195] on div "Created (Newest) Filter Labels Create New Site SITES (13606) STATUS SUBSCRIPTIO…" at bounding box center [475, 219] width 848 height 69
click at [128, 208] on input at bounding box center [132, 207] width 162 height 23
paste input "********"
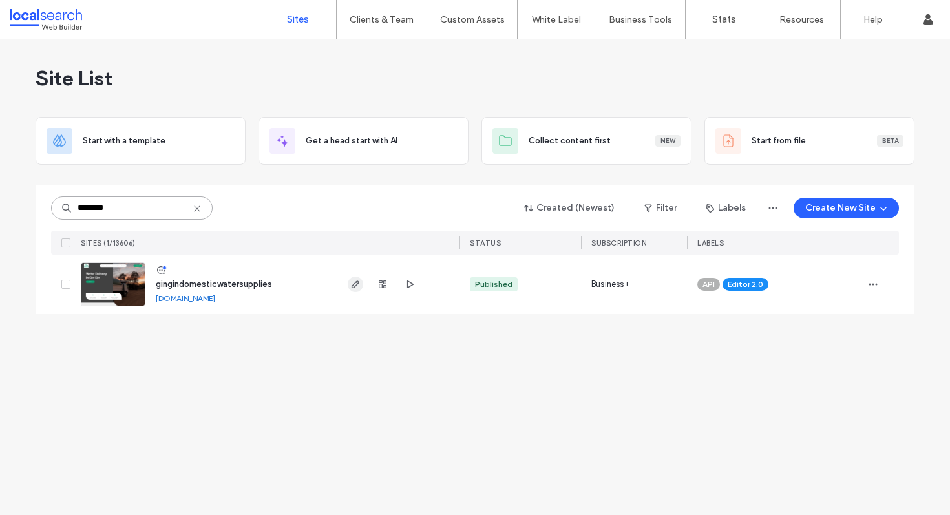
type input "********"
click at [359, 280] on icon "button" at bounding box center [355, 284] width 10 height 10
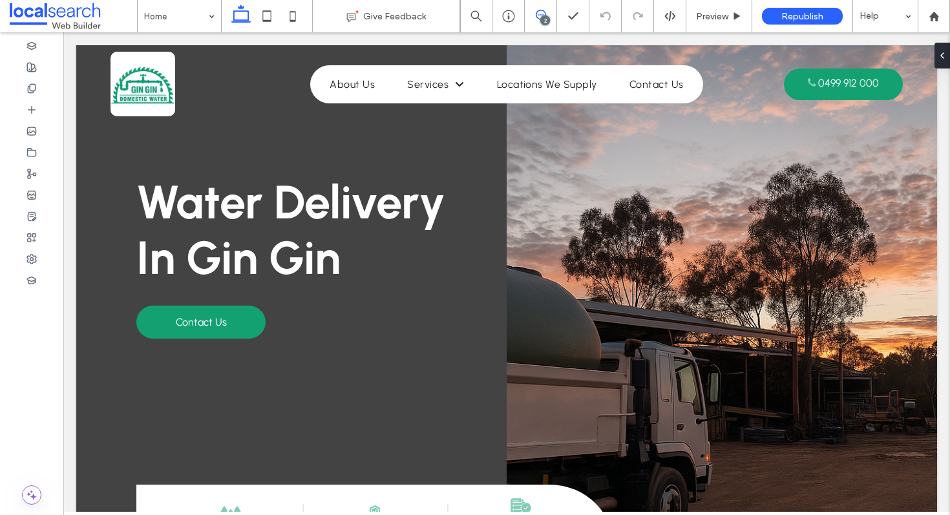
click at [541, 16] on icon at bounding box center [541, 15] width 10 height 10
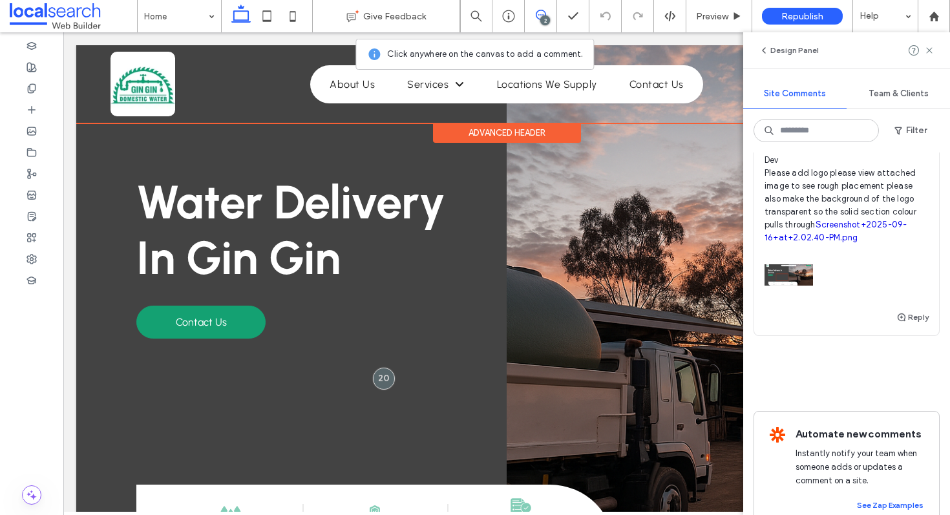
scroll to position [330, 0]
